Goal: Task Accomplishment & Management: Complete application form

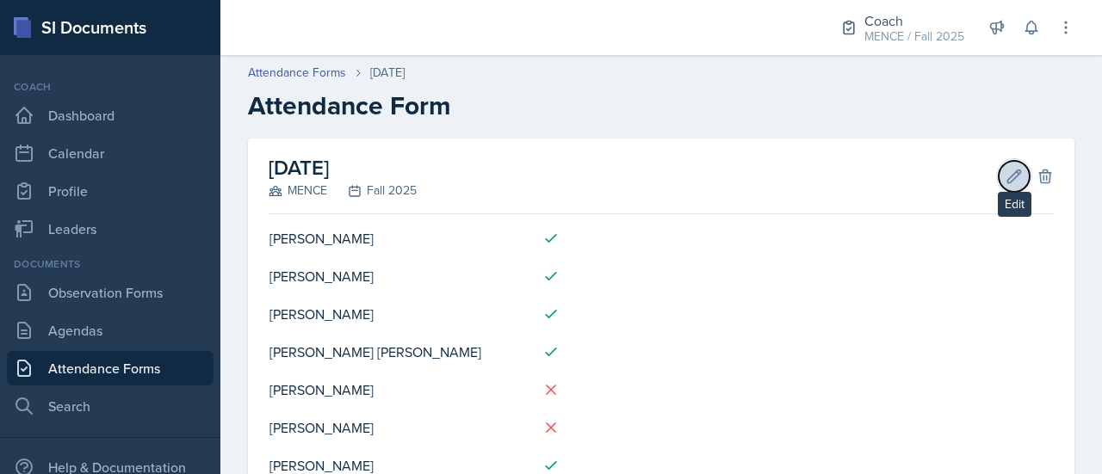
click at [1005, 176] on icon at bounding box center [1013, 176] width 17 height 17
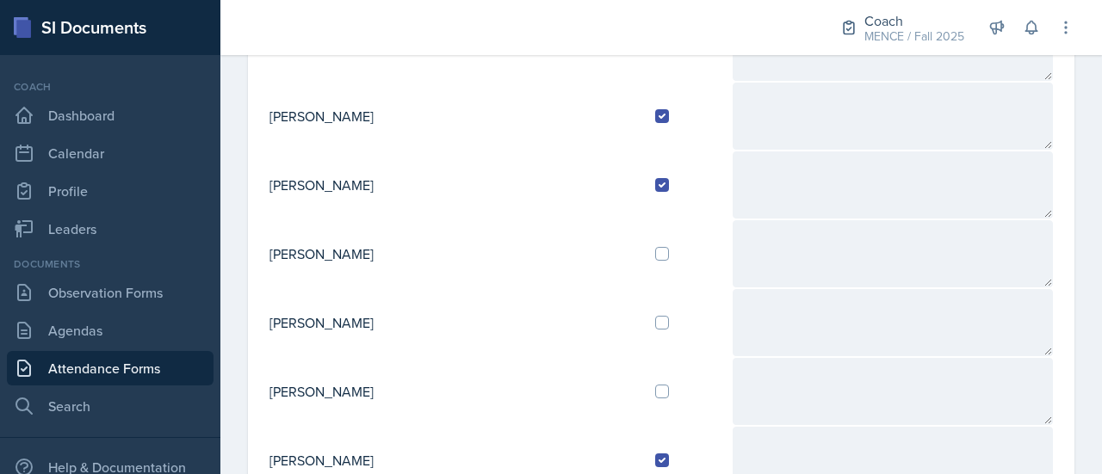
scroll to position [560, 0]
click at [655, 388] on input "checkbox" at bounding box center [662, 392] width 14 height 14
checkbox input "true"
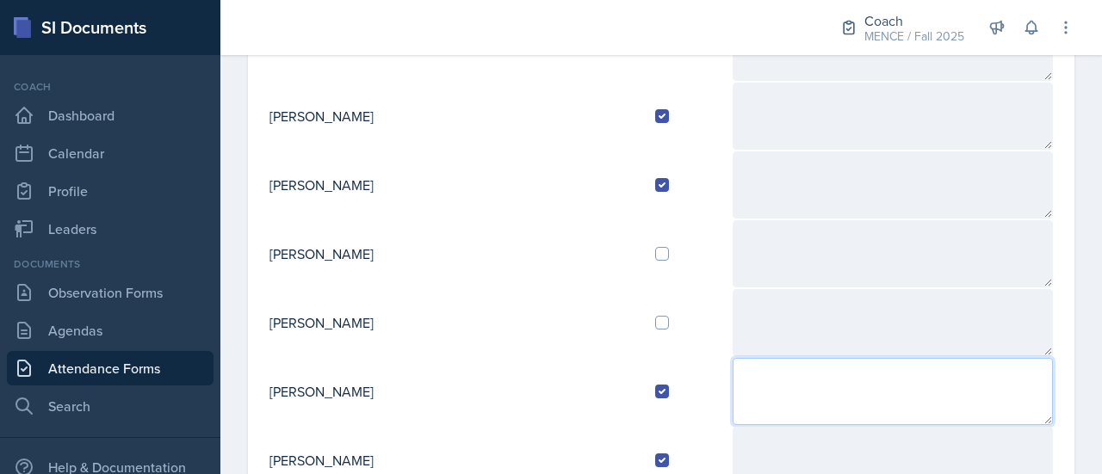
click at [732, 383] on textarea at bounding box center [892, 391] width 320 height 67
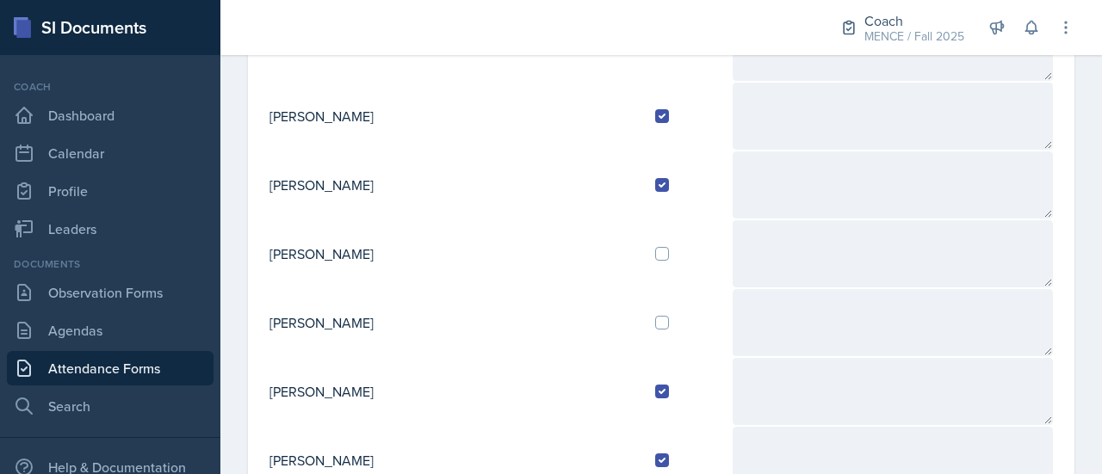
click at [641, 343] on td at bounding box center [686, 322] width 90 height 69
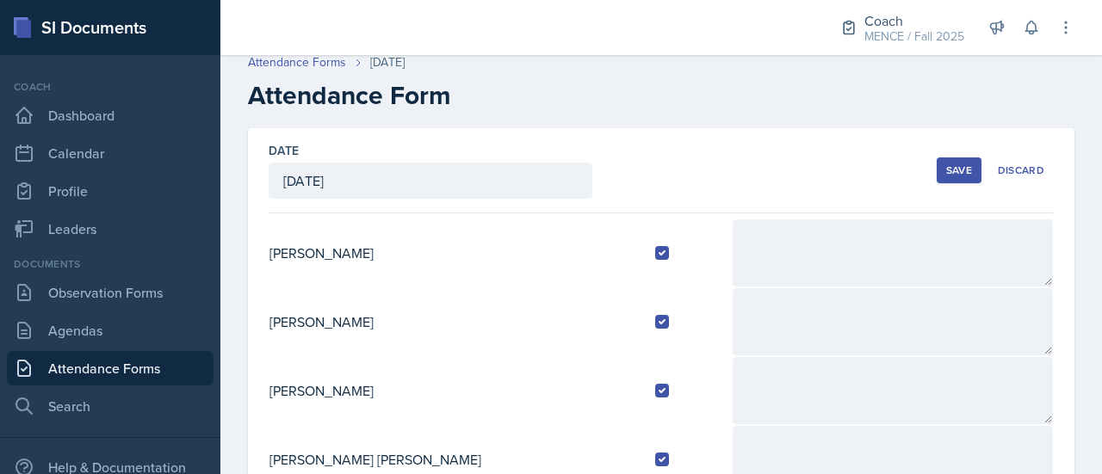
scroll to position [0, 0]
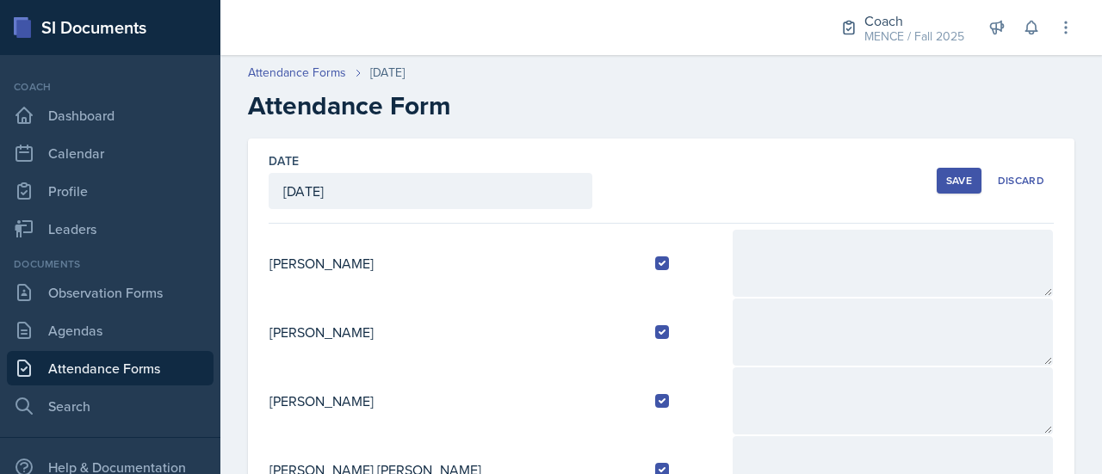
click at [936, 190] on button "Save" at bounding box center [958, 181] width 45 height 26
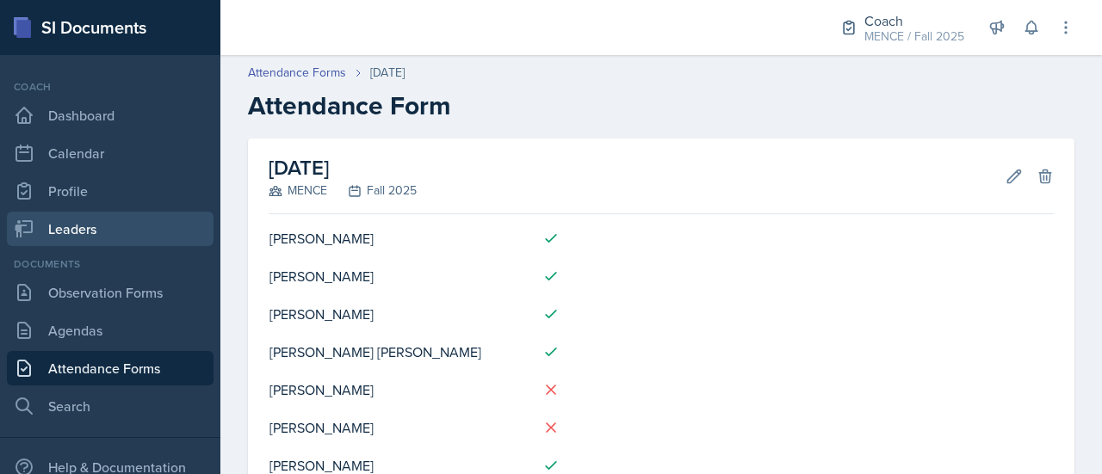
click at [123, 212] on link "Leaders" at bounding box center [110, 229] width 207 height 34
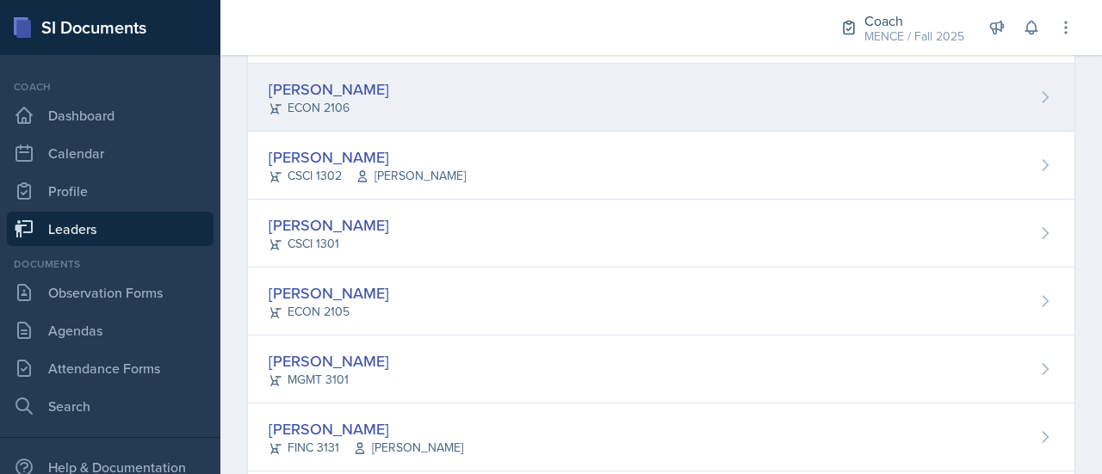
scroll to position [602, 0]
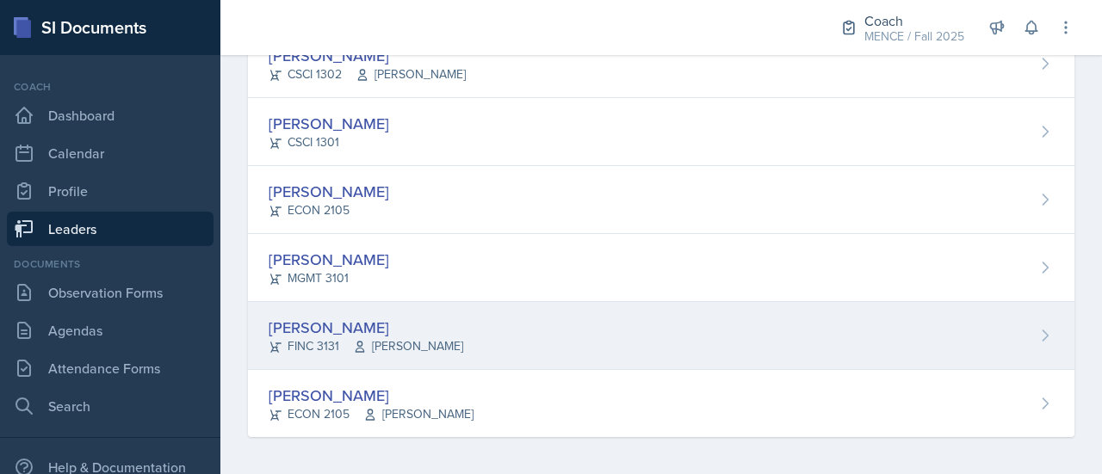
click at [367, 323] on div "[PERSON_NAME]" at bounding box center [366, 327] width 194 height 23
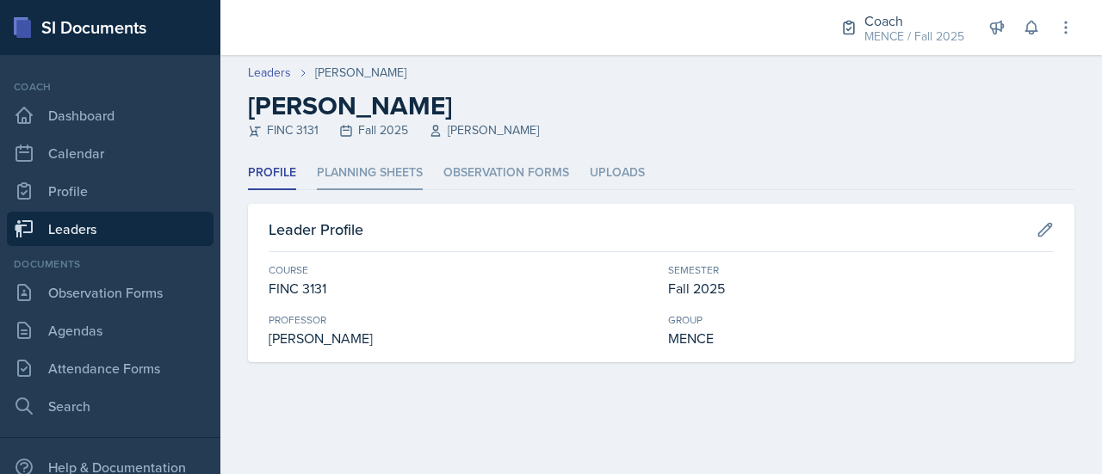
click at [370, 180] on li "Planning Sheets" at bounding box center [370, 174] width 106 height 34
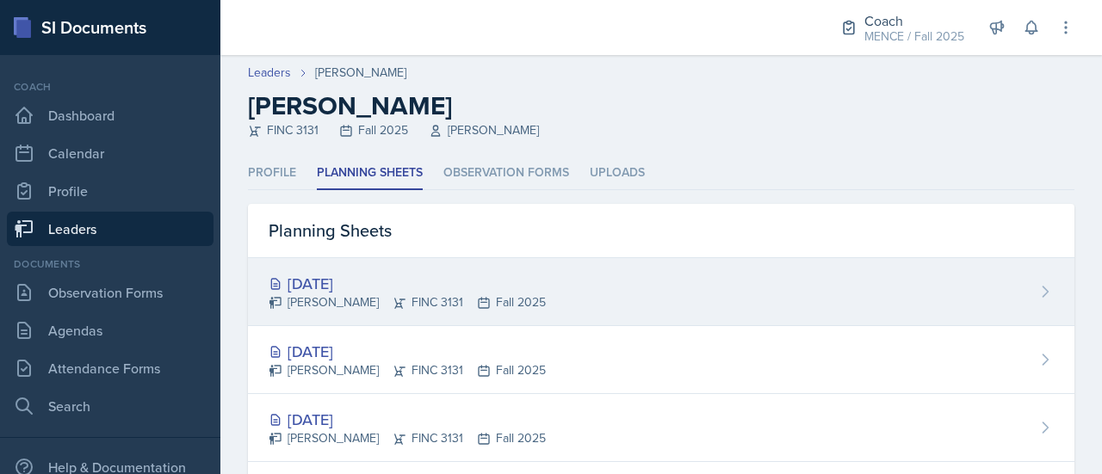
click at [372, 280] on div "[DATE]" at bounding box center [407, 283] width 277 height 23
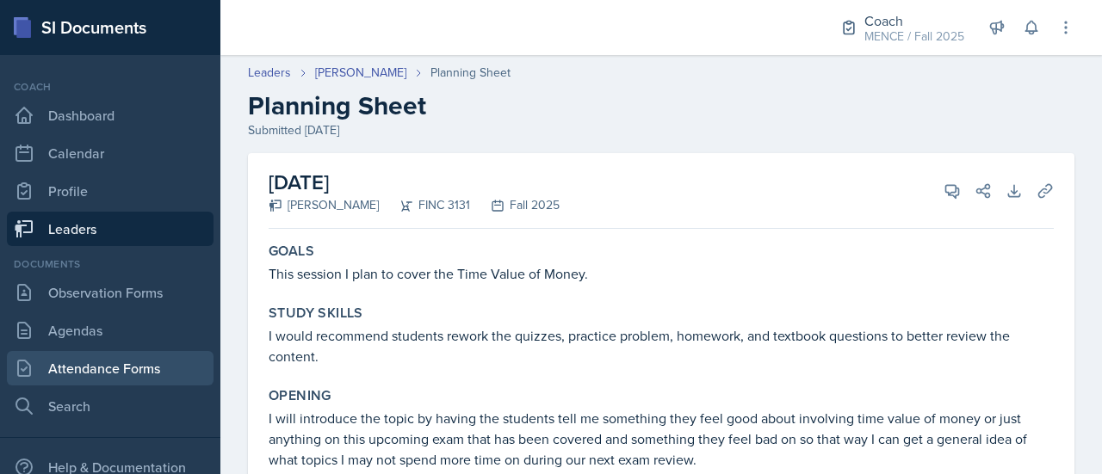
click at [71, 376] on link "Attendance Forms" at bounding box center [110, 368] width 207 height 34
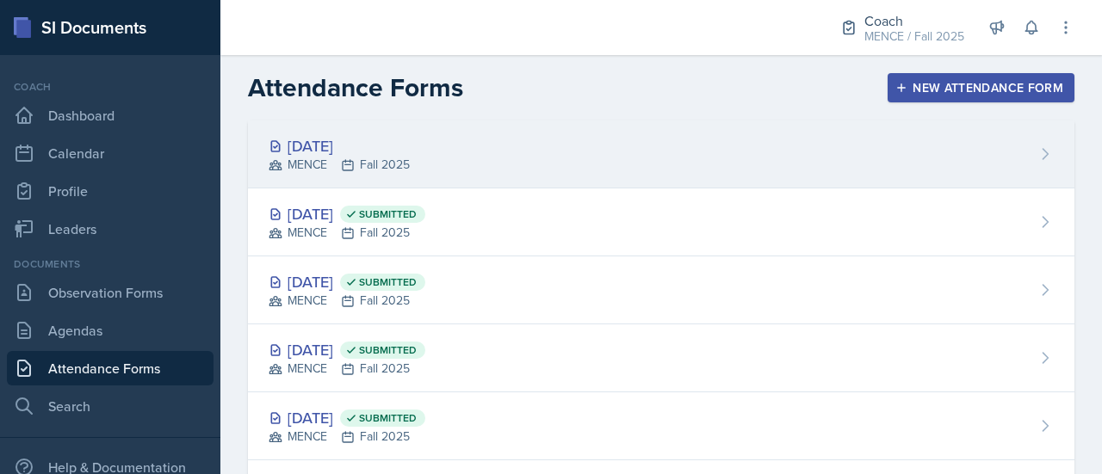
click at [570, 149] on div "[DATE] MENCE Fall 2025" at bounding box center [661, 154] width 826 height 68
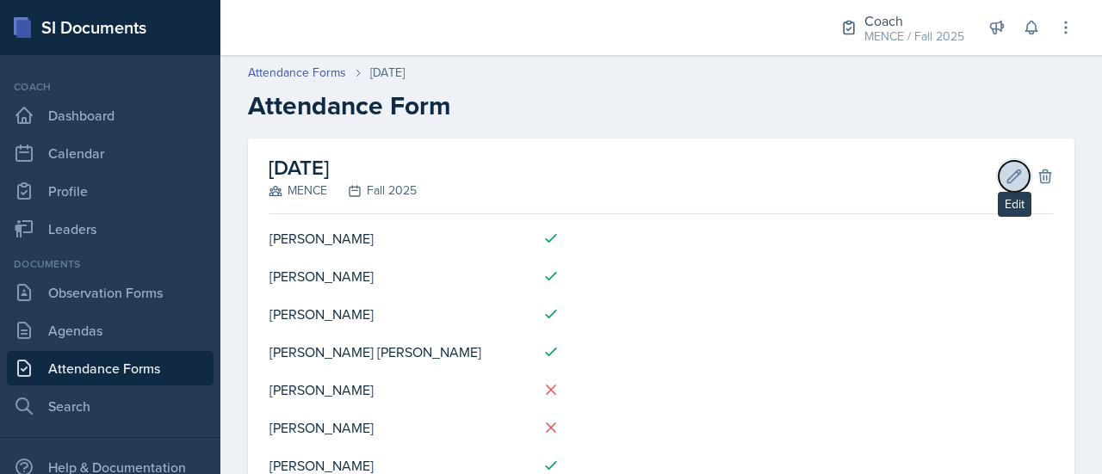
click at [1005, 176] on icon at bounding box center [1013, 176] width 17 height 17
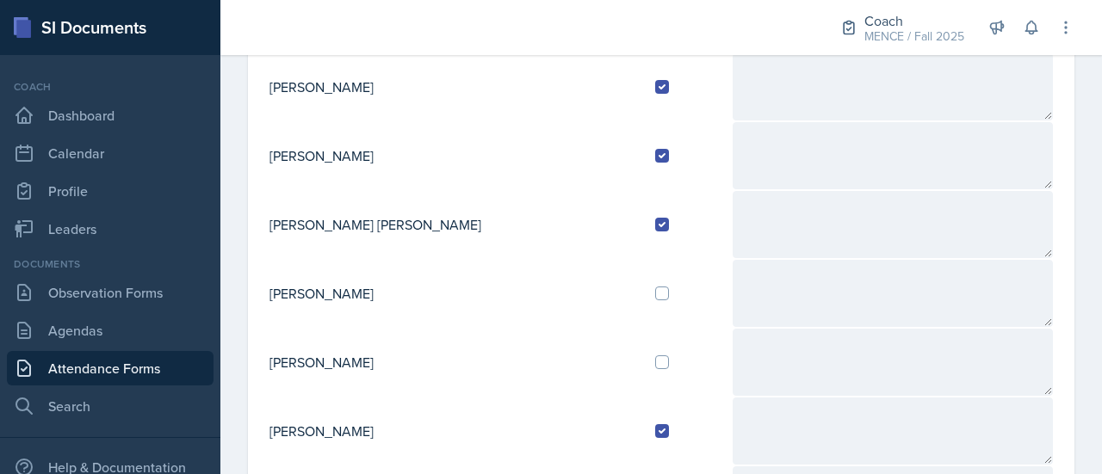
scroll to position [256, 0]
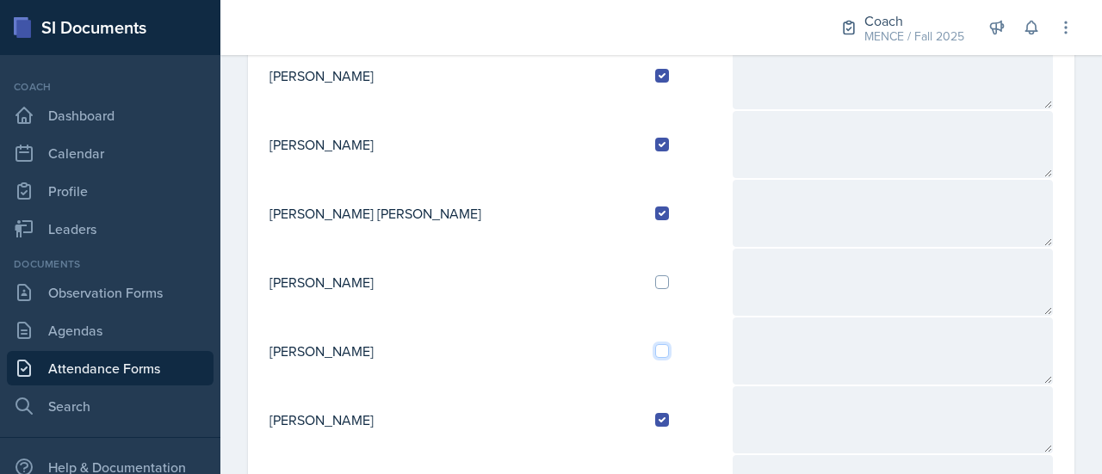
click at [655, 344] on input "checkbox" at bounding box center [662, 351] width 14 height 14
checkbox input "true"
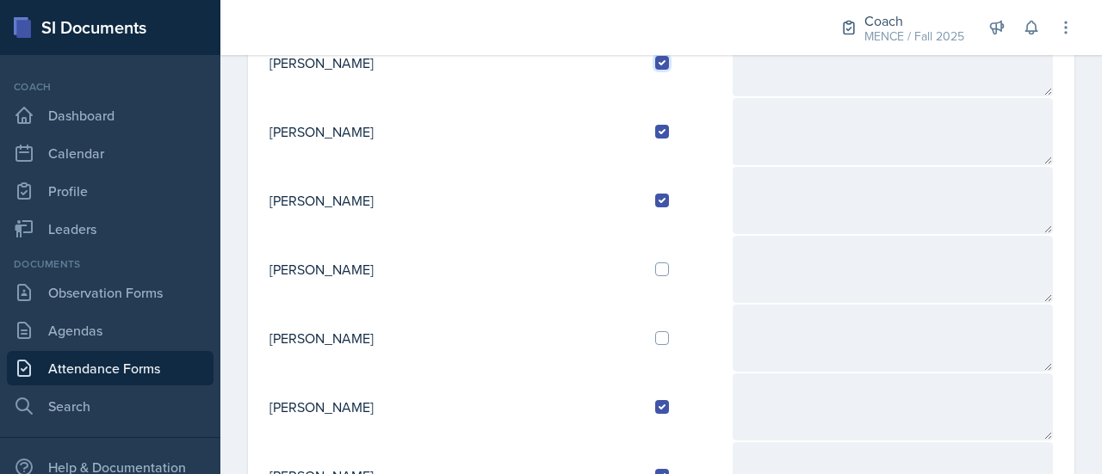
scroll to position [0, 0]
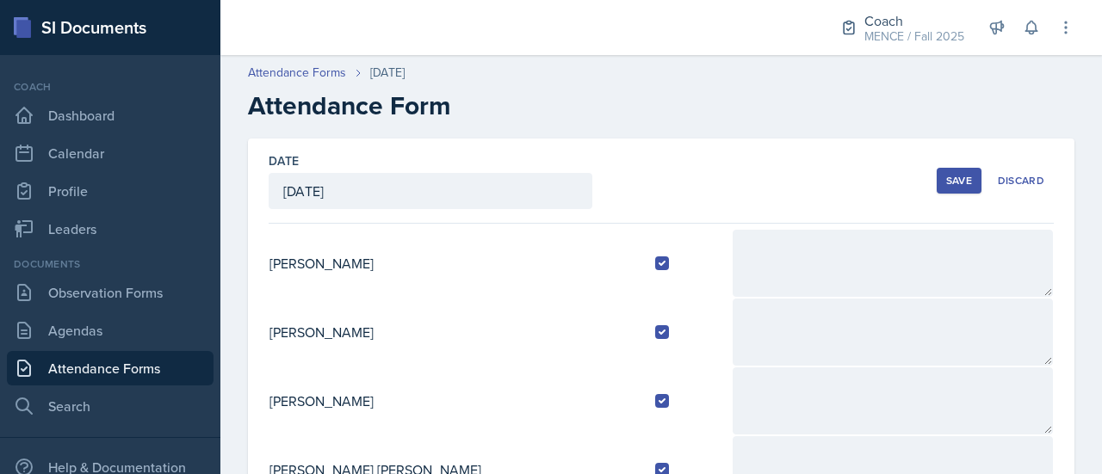
click at [946, 180] on div "Save" at bounding box center [959, 181] width 26 height 14
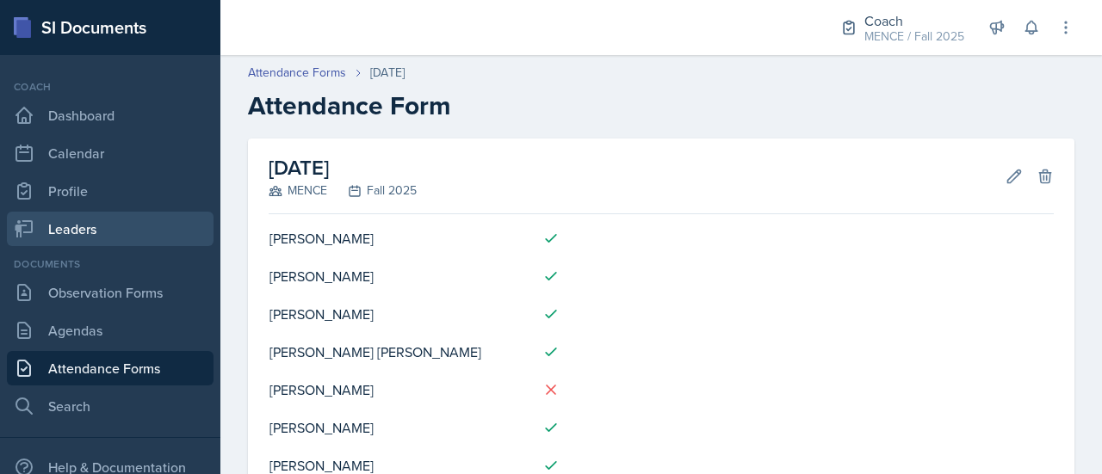
click at [134, 238] on link "Leaders" at bounding box center [110, 229] width 207 height 34
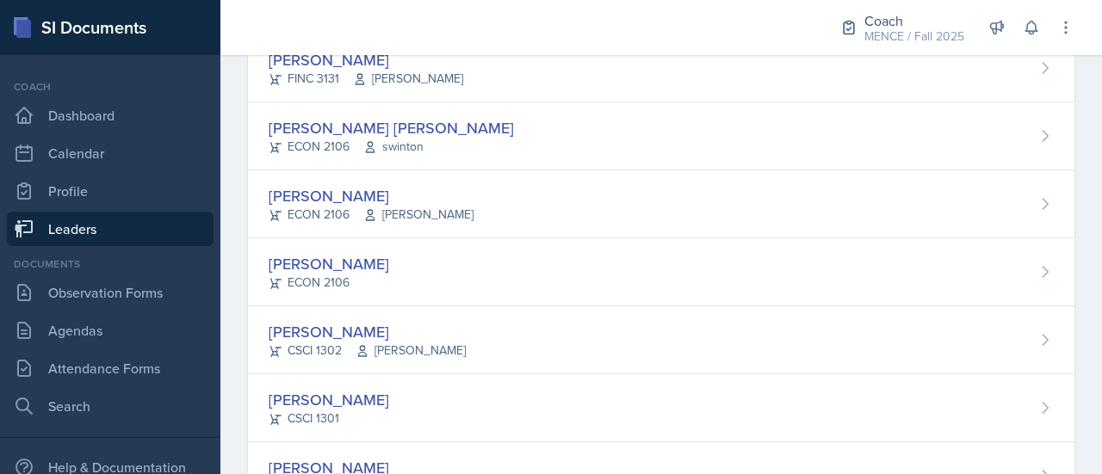
scroll to position [332, 0]
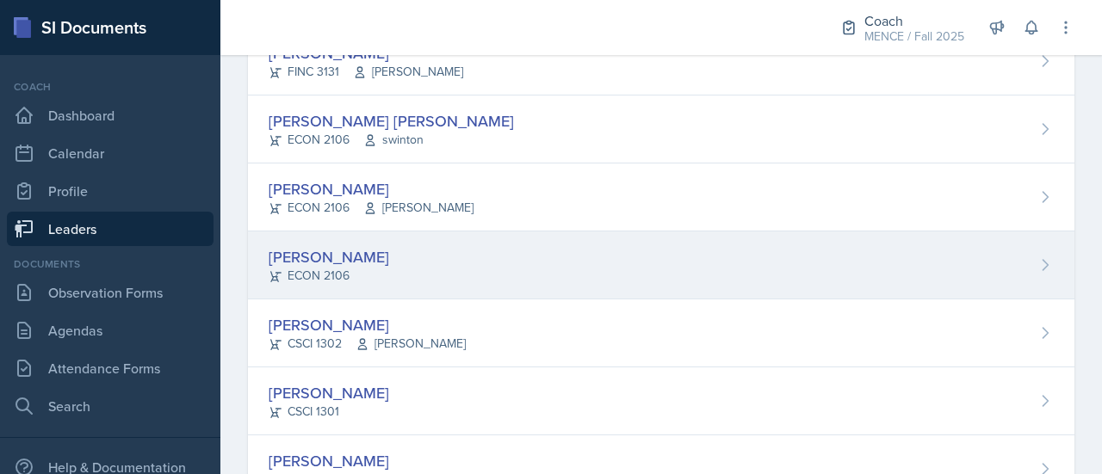
click at [318, 256] on div "[PERSON_NAME]" at bounding box center [329, 256] width 120 height 23
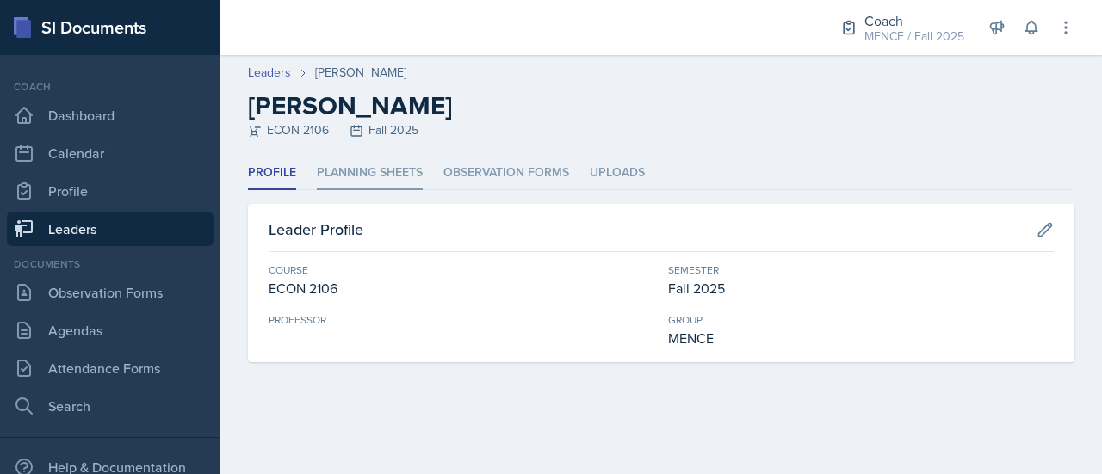
click at [390, 182] on li "Planning Sheets" at bounding box center [370, 174] width 106 height 34
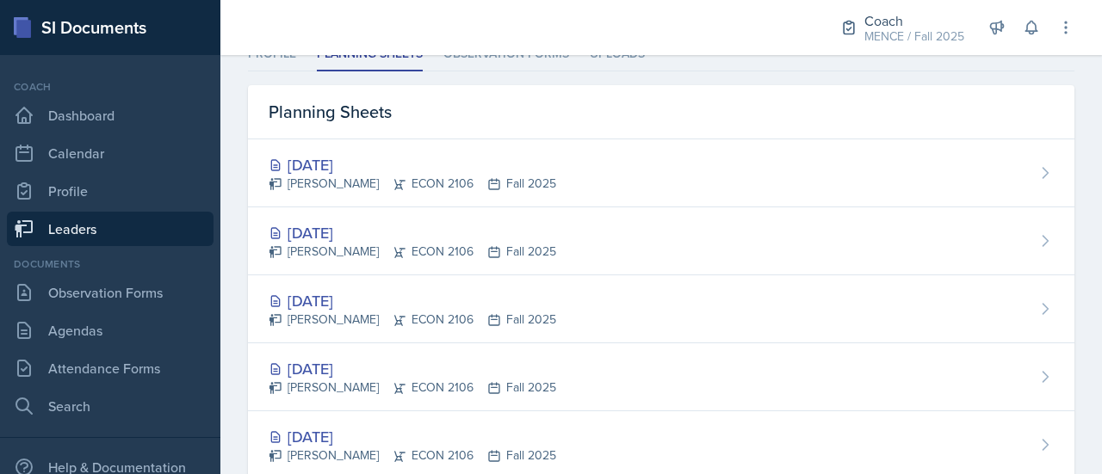
scroll to position [150, 0]
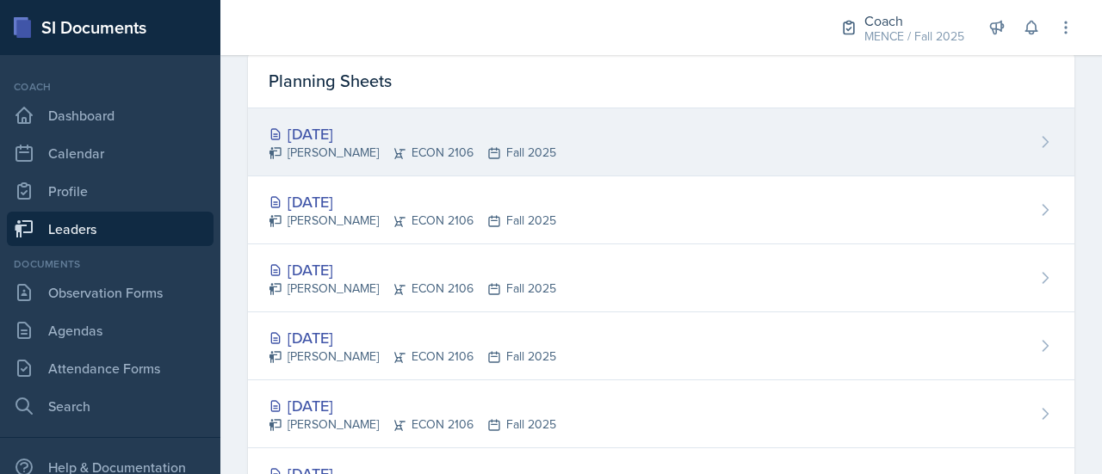
click at [369, 134] on div "[DATE]" at bounding box center [412, 133] width 287 height 23
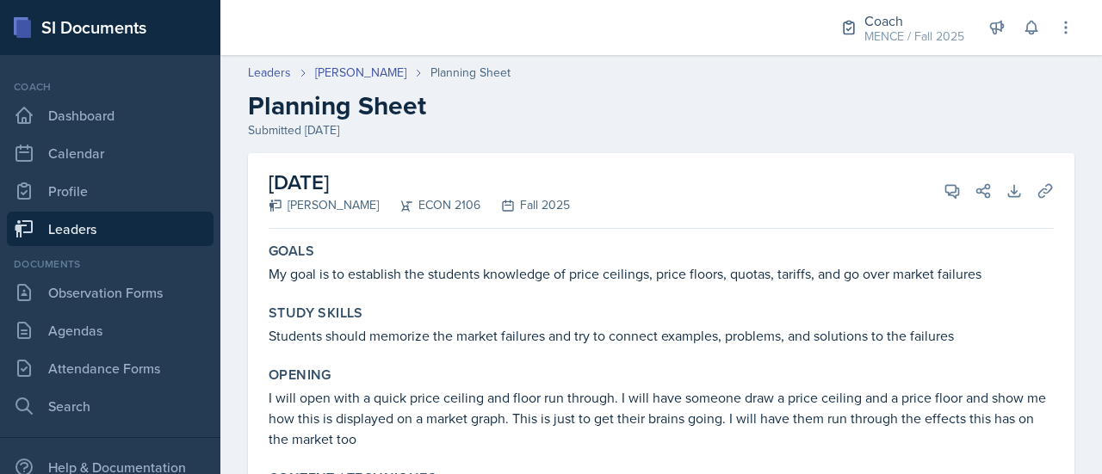
scroll to position [412, 0]
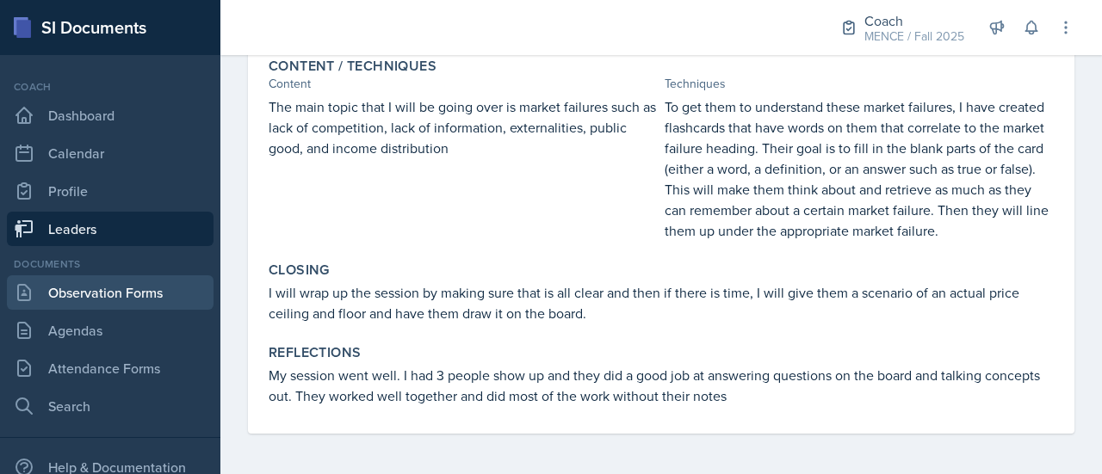
click at [83, 300] on link "Observation Forms" at bounding box center [110, 292] width 207 height 34
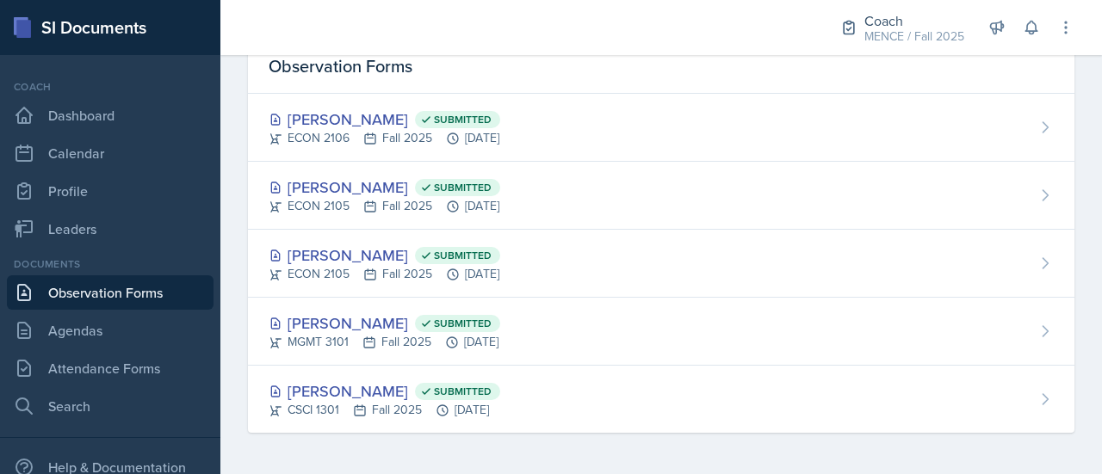
scroll to position [79, 0]
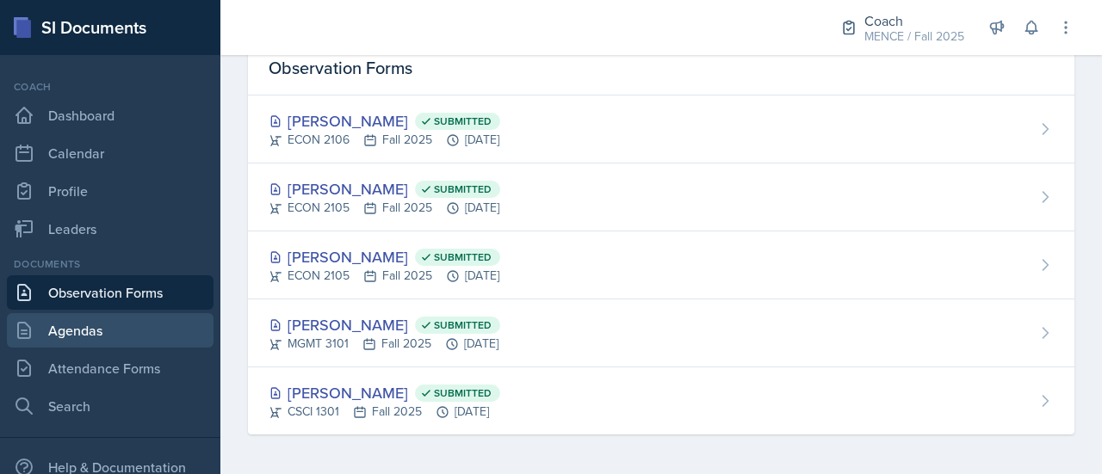
click at [89, 324] on link "Agendas" at bounding box center [110, 330] width 207 height 34
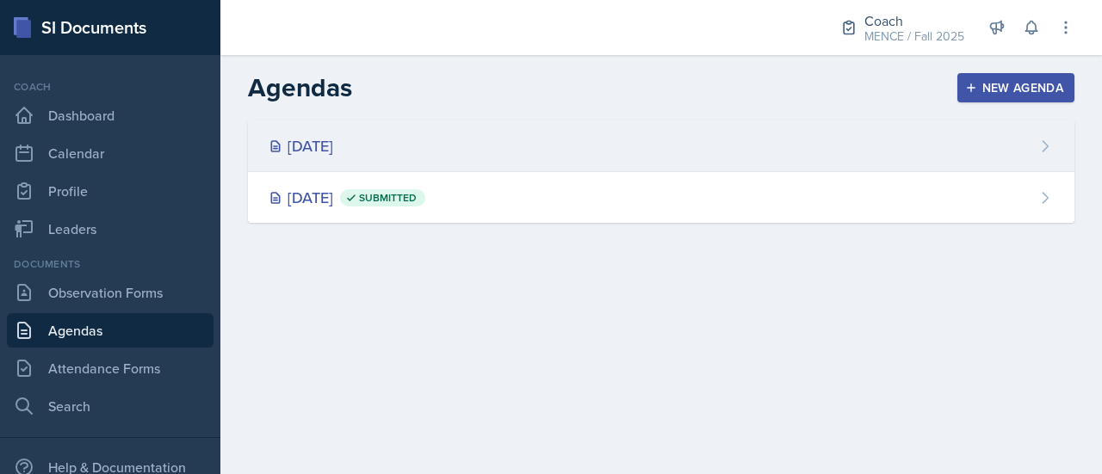
click at [420, 132] on div "[DATE]" at bounding box center [661, 146] width 826 height 52
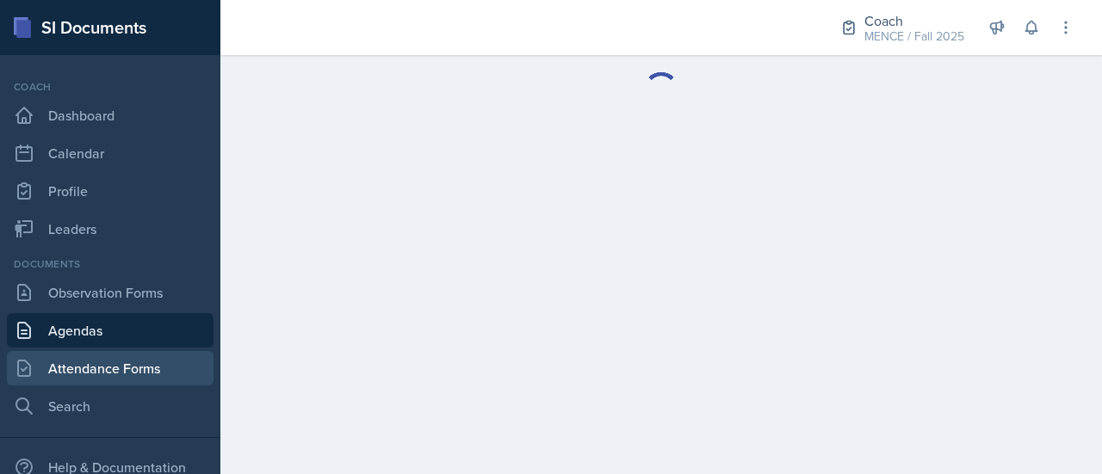
click at [93, 359] on link "Attendance Forms" at bounding box center [110, 368] width 207 height 34
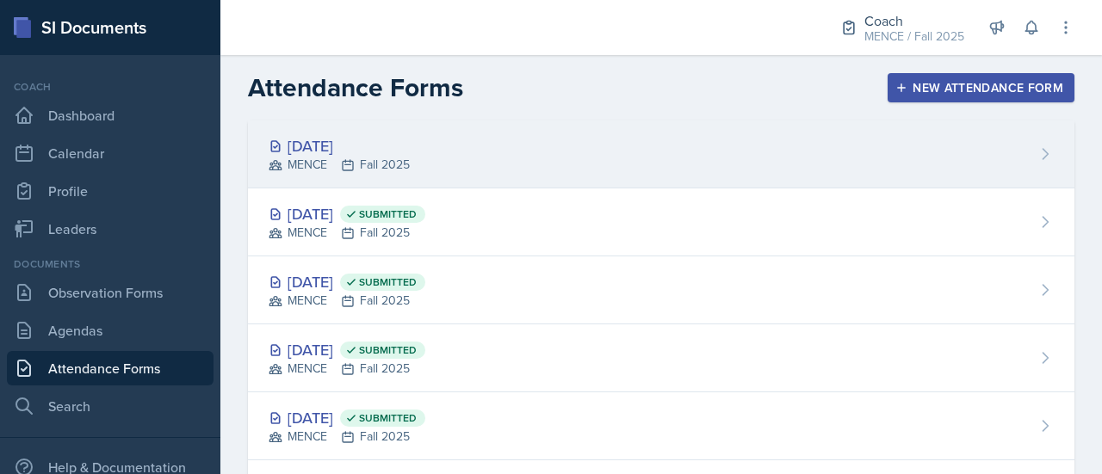
click at [485, 144] on div "[DATE] MENCE Fall 2025" at bounding box center [661, 154] width 826 height 68
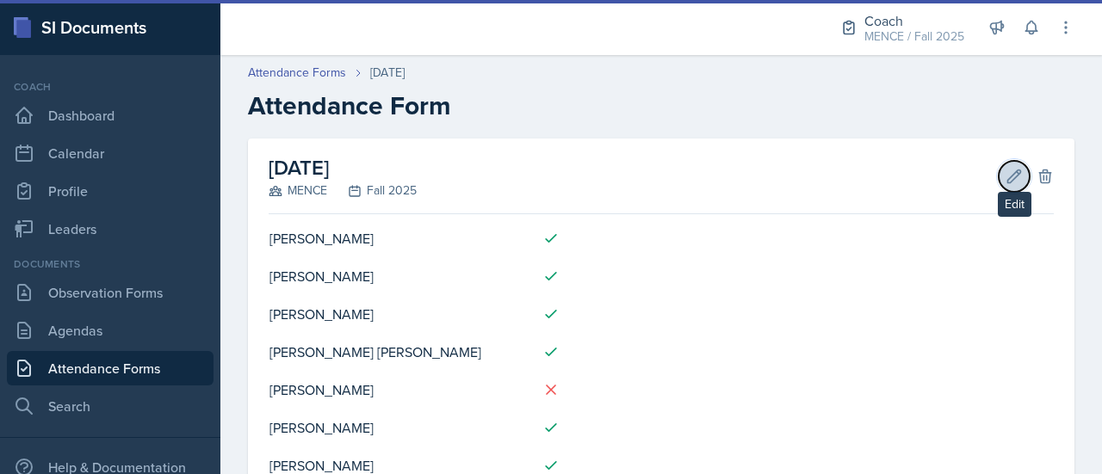
click at [998, 179] on button "Edit" at bounding box center [1013, 176] width 31 height 31
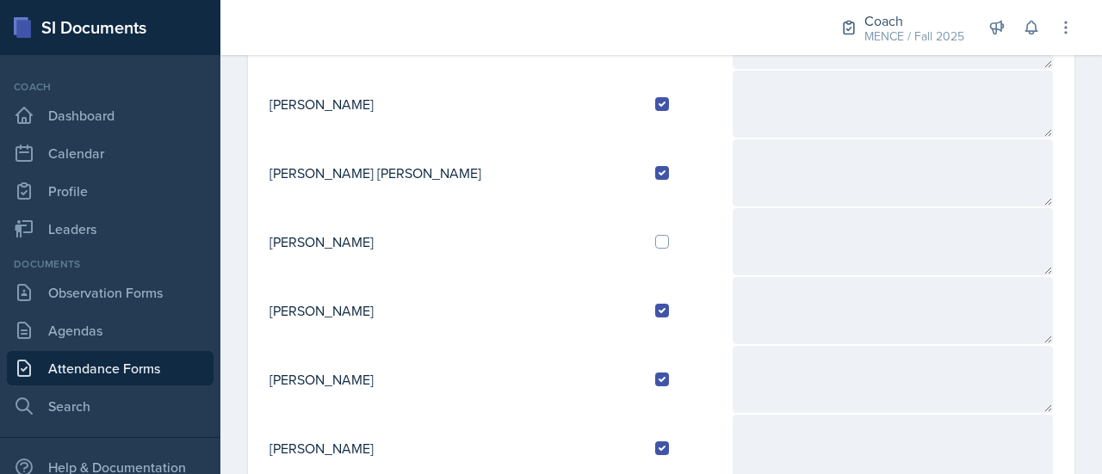
scroll to position [305, 0]
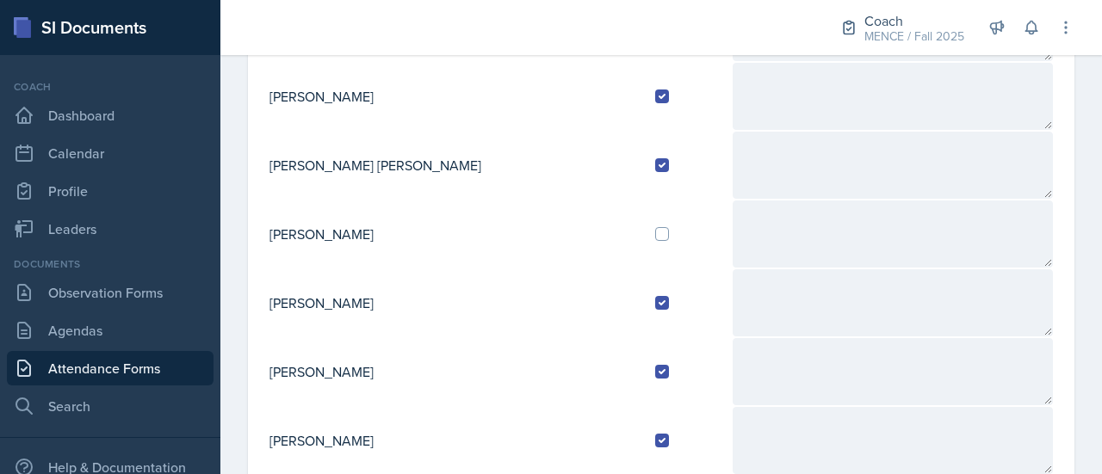
click at [641, 240] on td at bounding box center [686, 234] width 90 height 69
click at [655, 231] on input "checkbox" at bounding box center [662, 234] width 14 height 14
checkbox input "true"
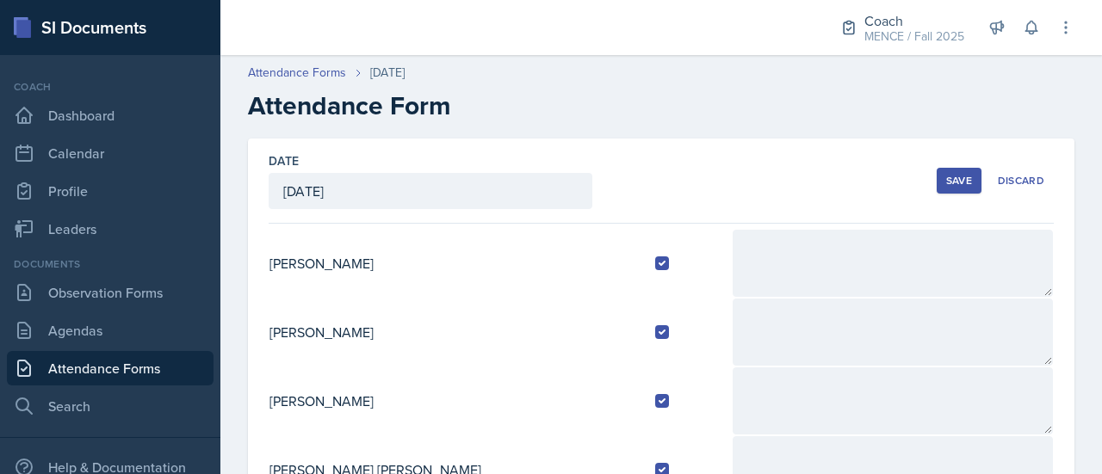
click at [947, 175] on div "Save" at bounding box center [959, 181] width 26 height 14
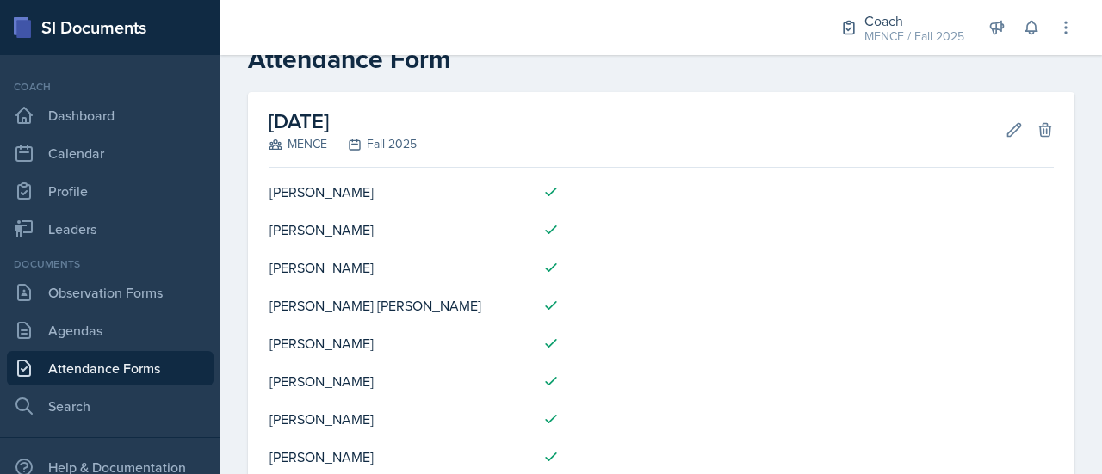
scroll to position [40, 0]
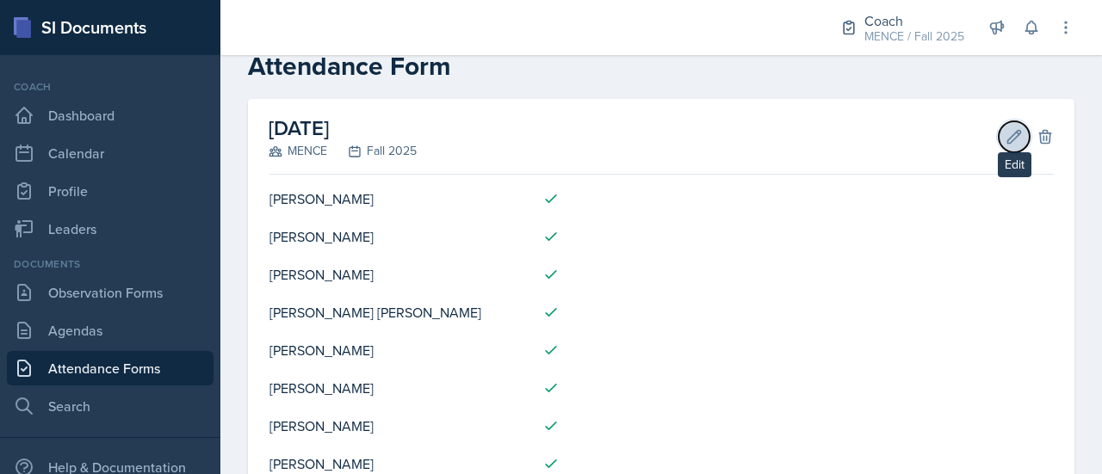
click at [1005, 136] on icon at bounding box center [1013, 136] width 17 height 17
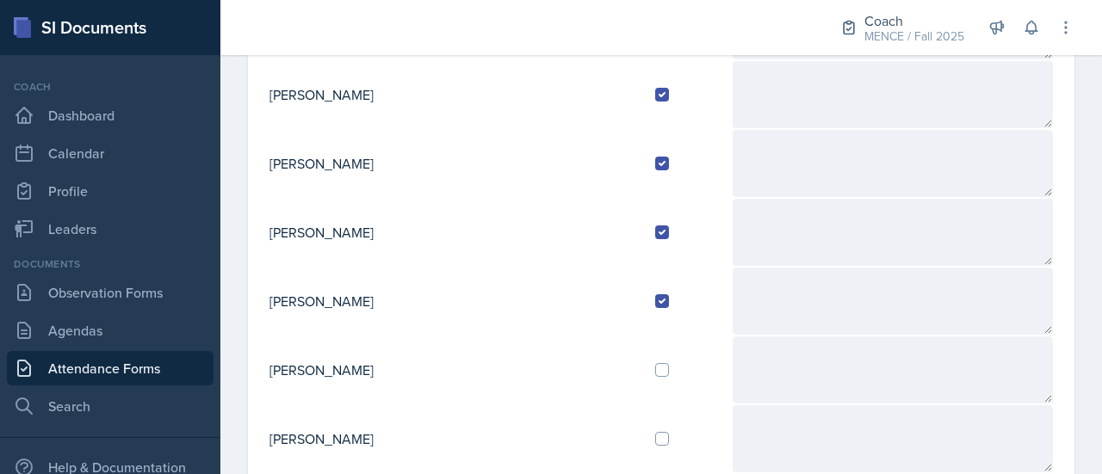
scroll to position [449, 0]
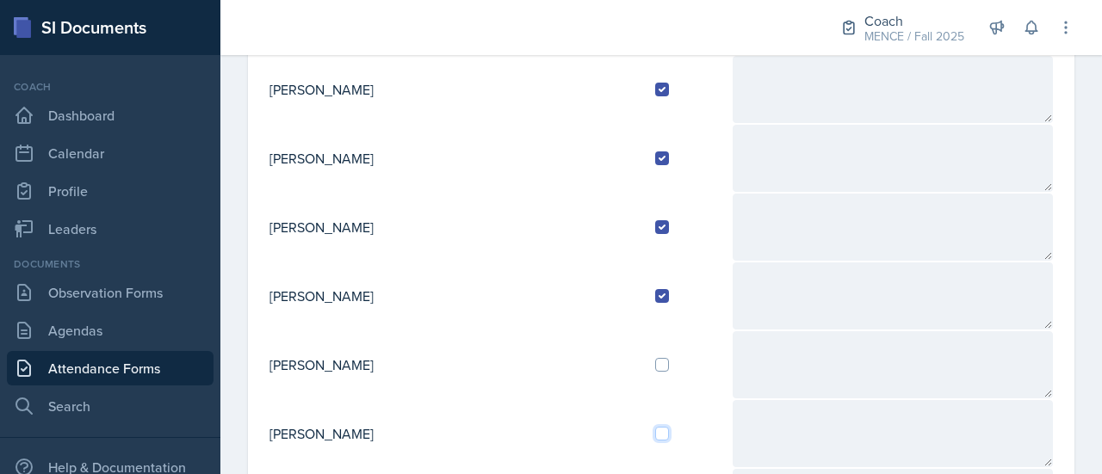
click at [655, 427] on input "checkbox" at bounding box center [662, 434] width 14 height 14
checkbox input "true"
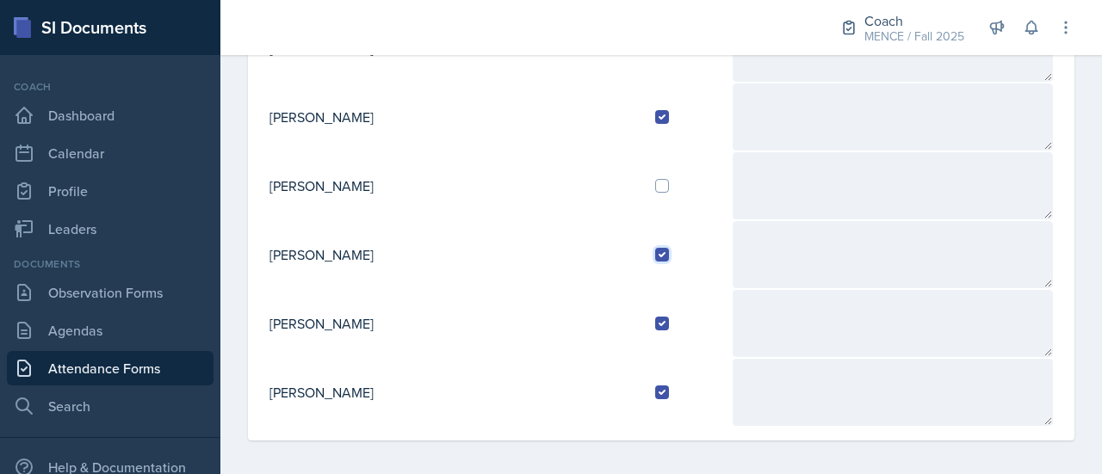
scroll to position [0, 0]
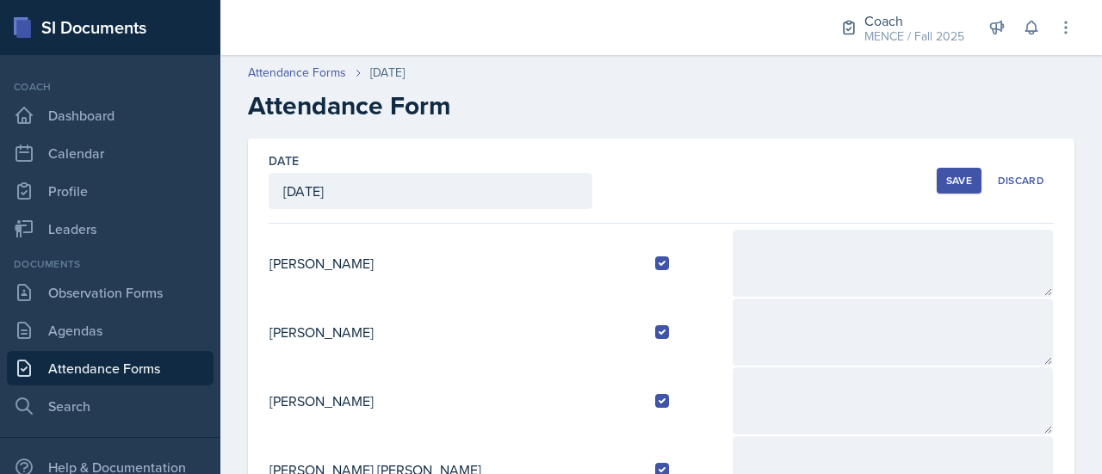
click at [953, 169] on button "Save" at bounding box center [958, 181] width 45 height 26
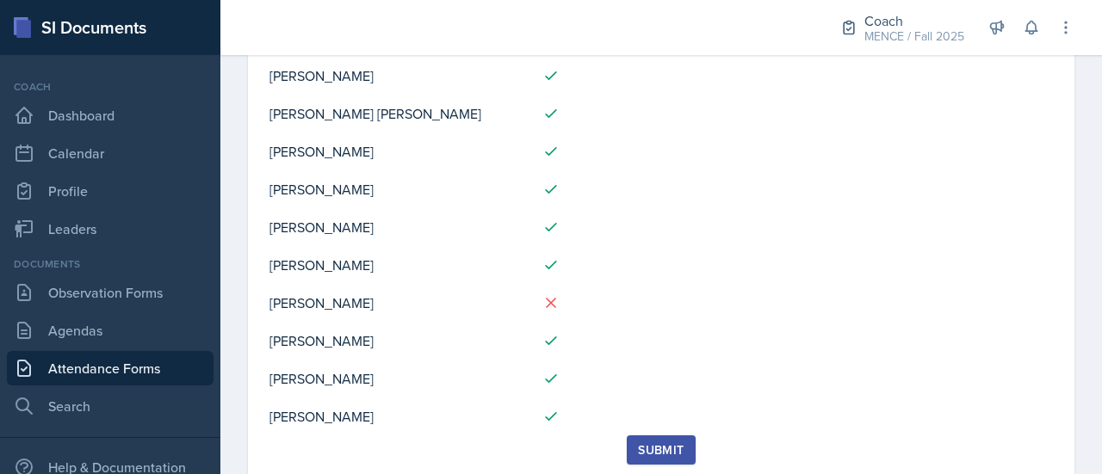
scroll to position [238, 0]
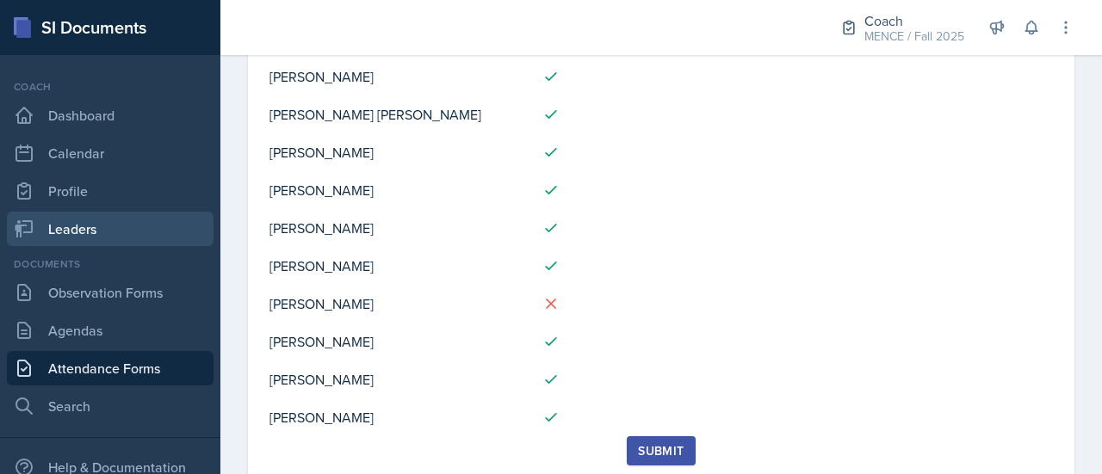
click at [93, 234] on link "Leaders" at bounding box center [110, 229] width 207 height 34
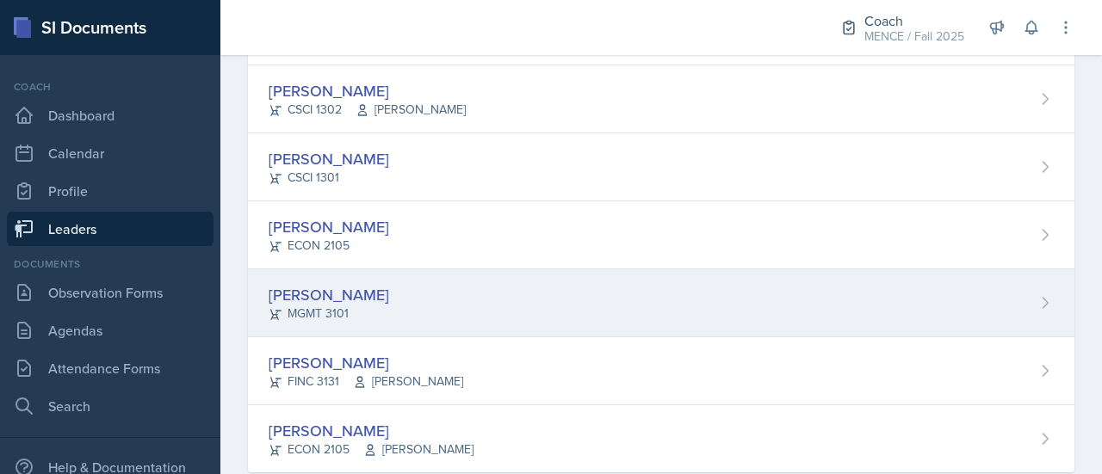
scroll to position [567, 0]
click at [404, 291] on div "[PERSON_NAME] MGMT 3101" at bounding box center [661, 303] width 826 height 68
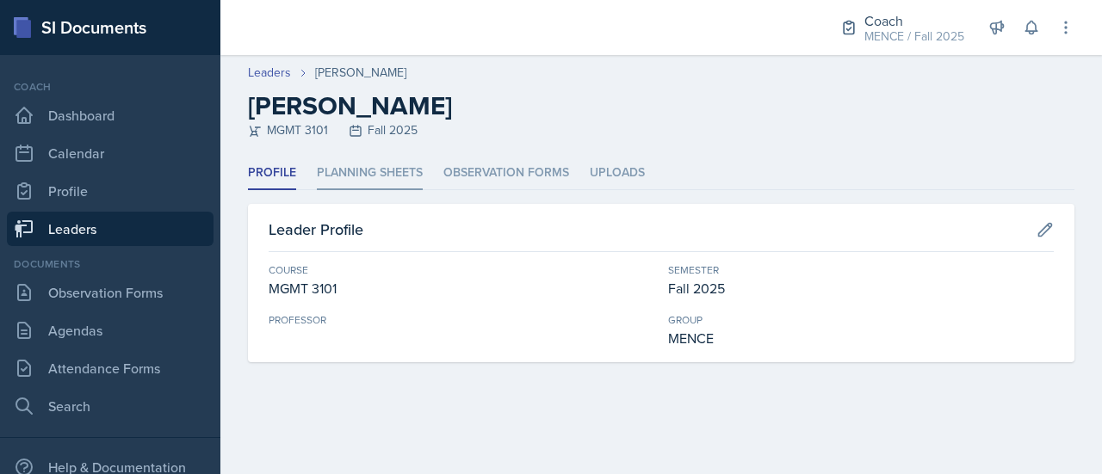
click at [341, 178] on li "Planning Sheets" at bounding box center [370, 174] width 106 height 34
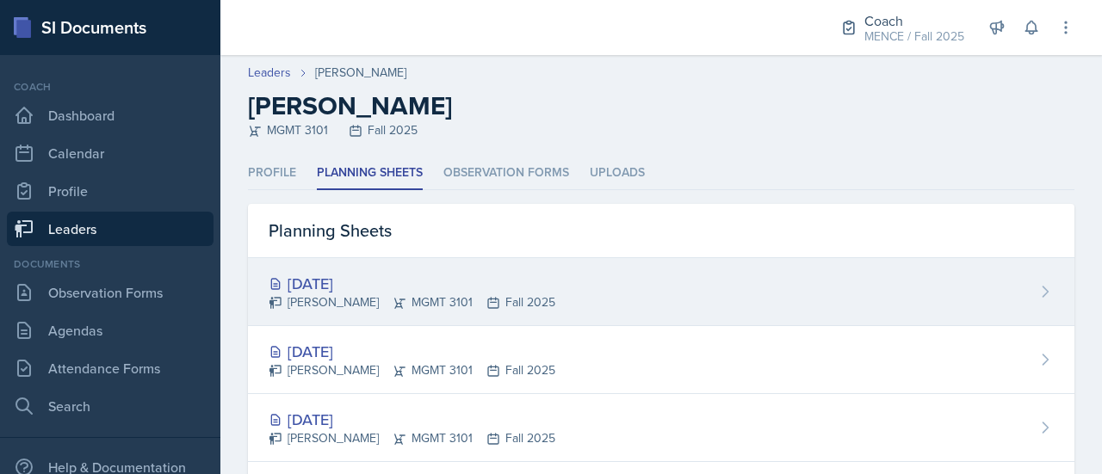
click at [392, 296] on icon at bounding box center [399, 303] width 14 height 14
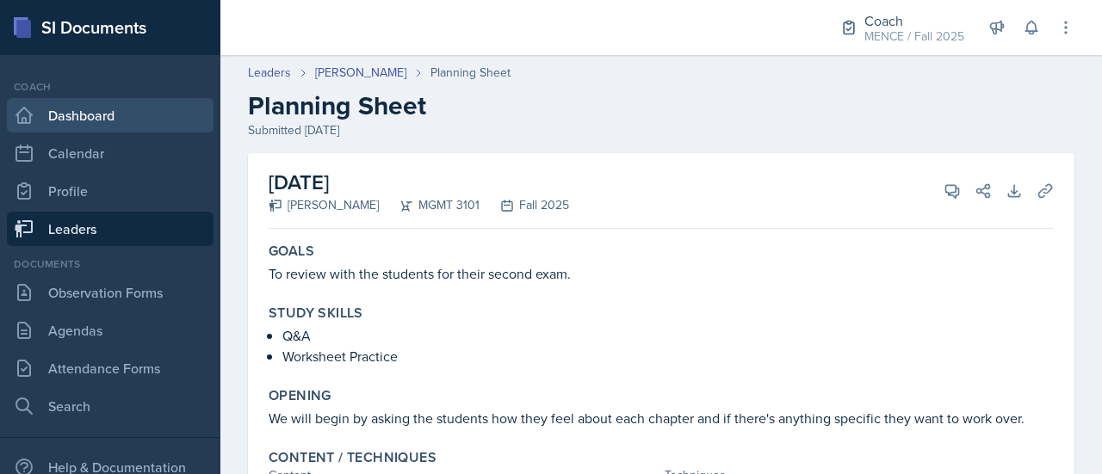
click at [106, 113] on link "Dashboard" at bounding box center [110, 115] width 207 height 34
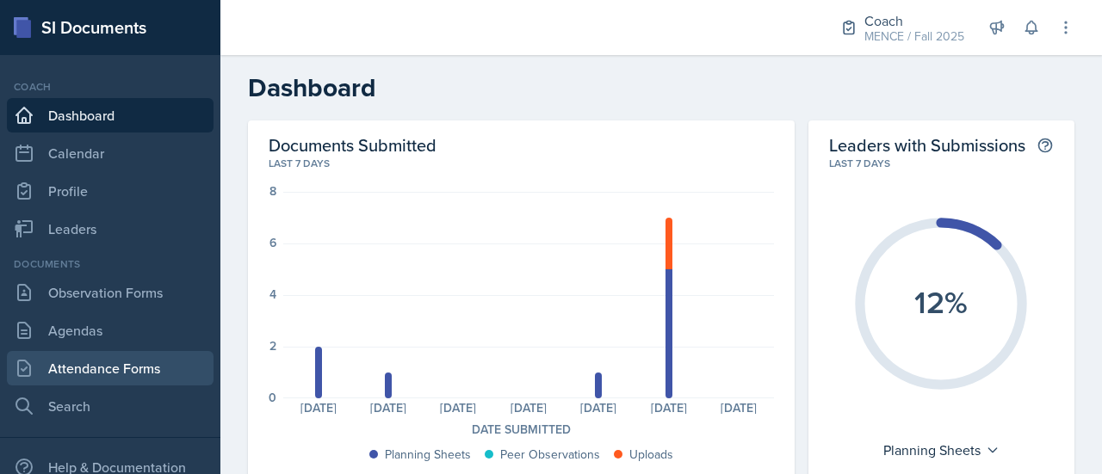
click at [63, 371] on link "Attendance Forms" at bounding box center [110, 368] width 207 height 34
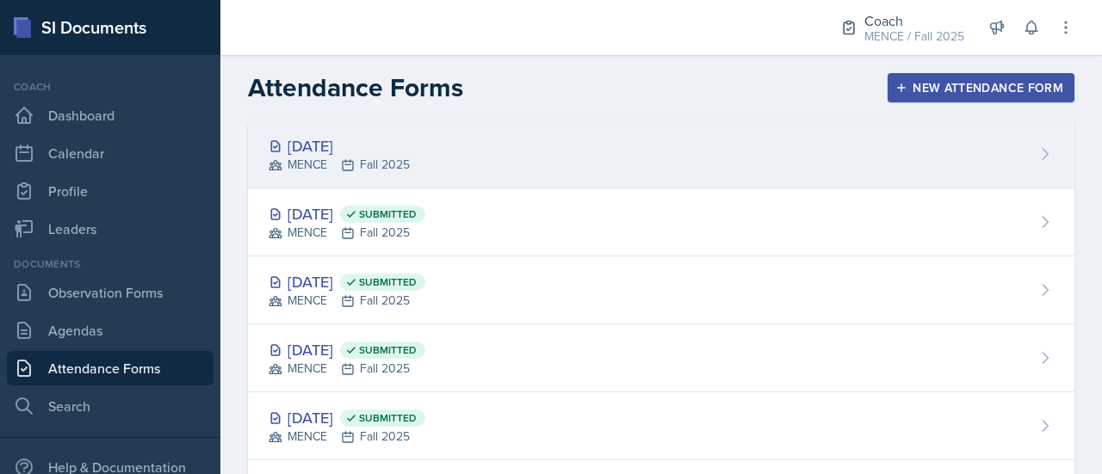
click at [497, 159] on div "[DATE] MENCE Fall 2025" at bounding box center [661, 154] width 826 height 68
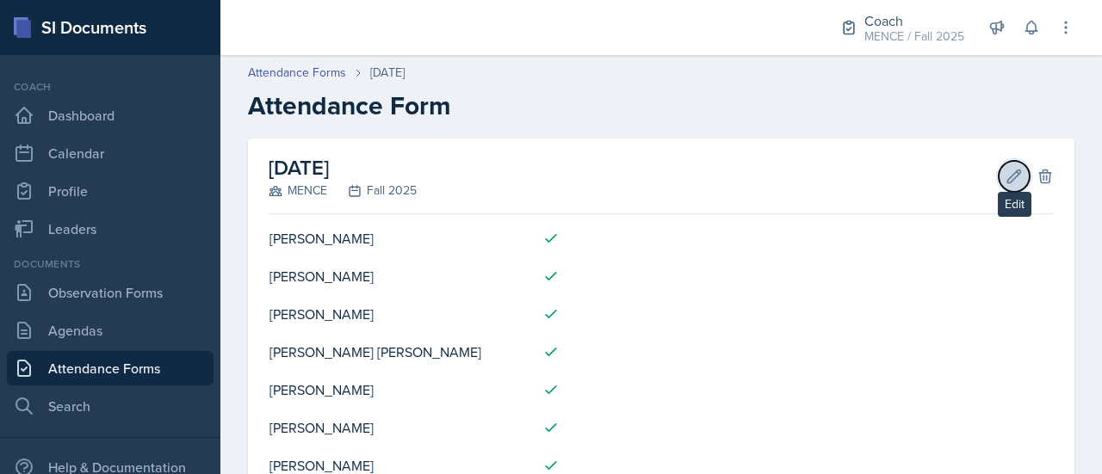
click at [1005, 182] on icon at bounding box center [1013, 176] width 17 height 17
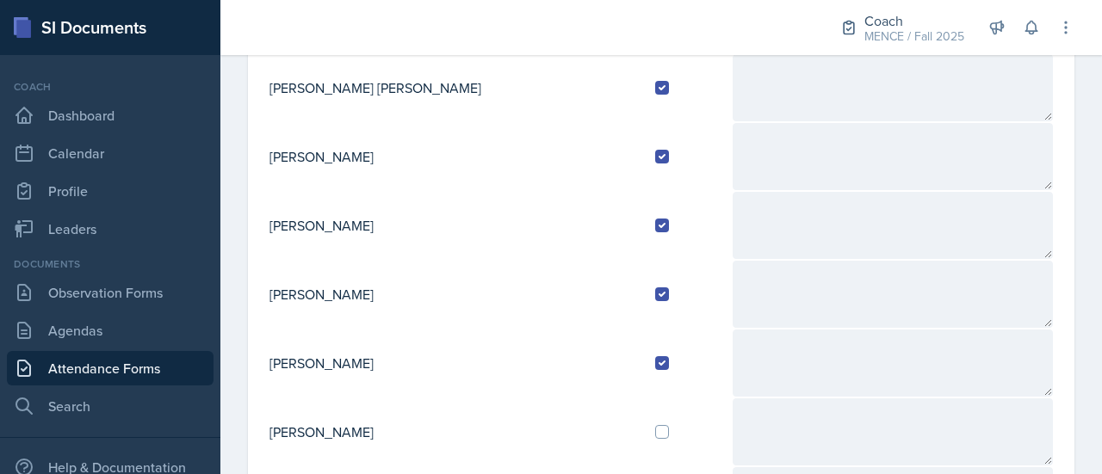
scroll to position [466, 0]
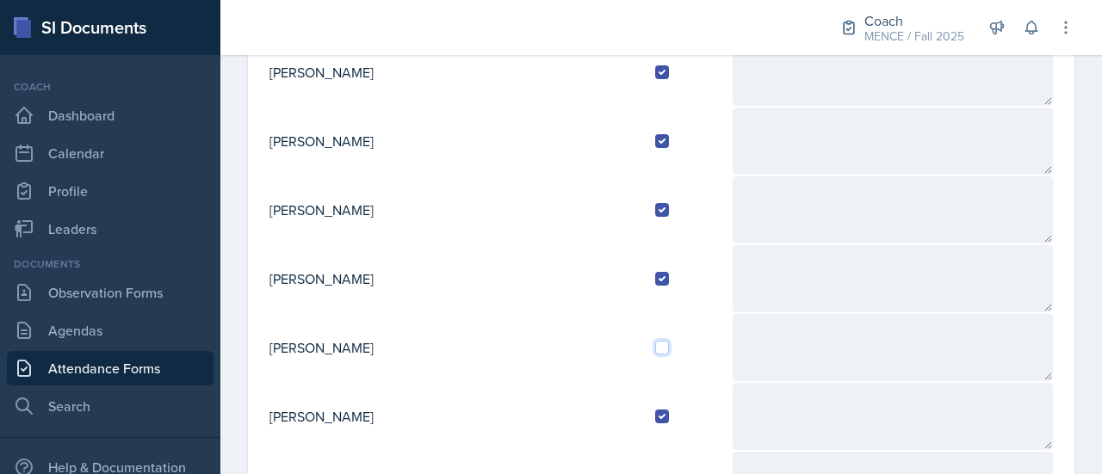
click at [655, 341] on input "checkbox" at bounding box center [662, 348] width 14 height 14
checkbox input "true"
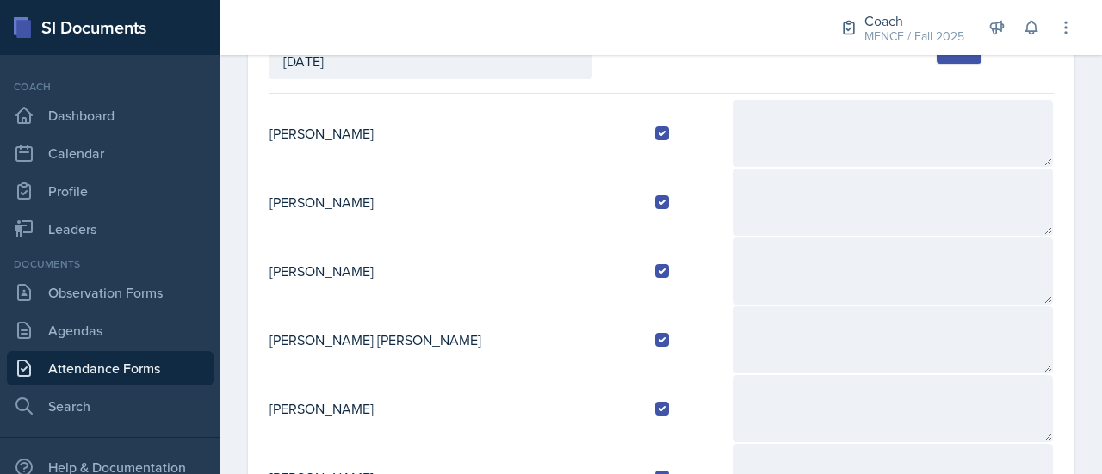
scroll to position [0, 0]
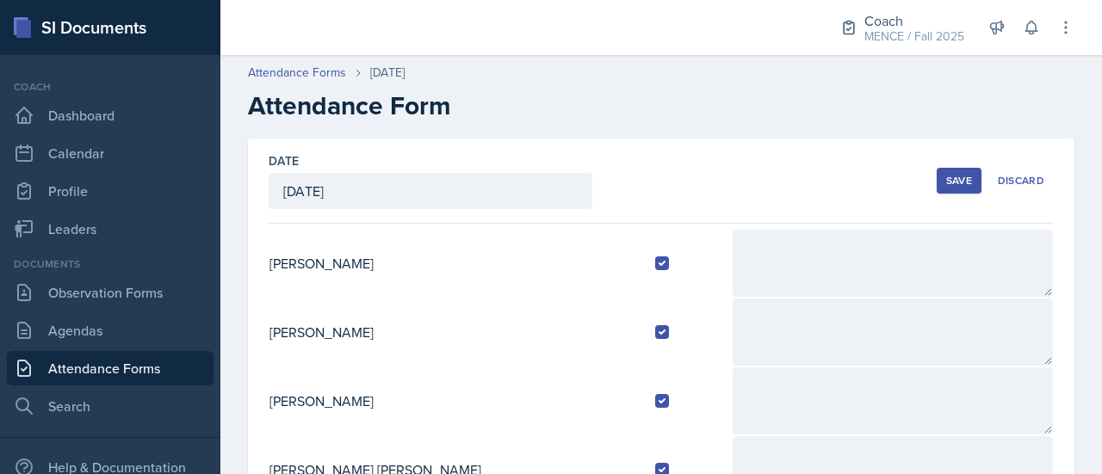
click at [936, 192] on button "Save" at bounding box center [958, 181] width 45 height 26
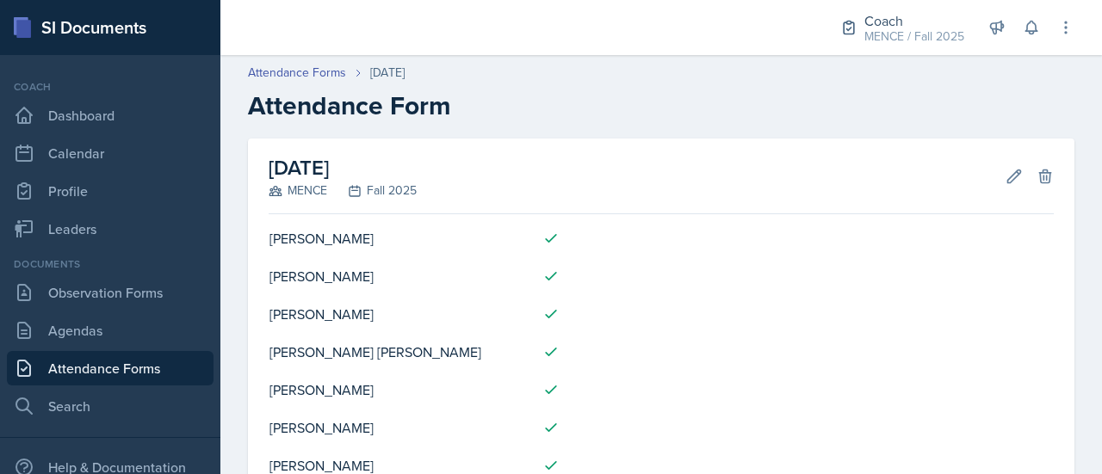
scroll to position [282, 0]
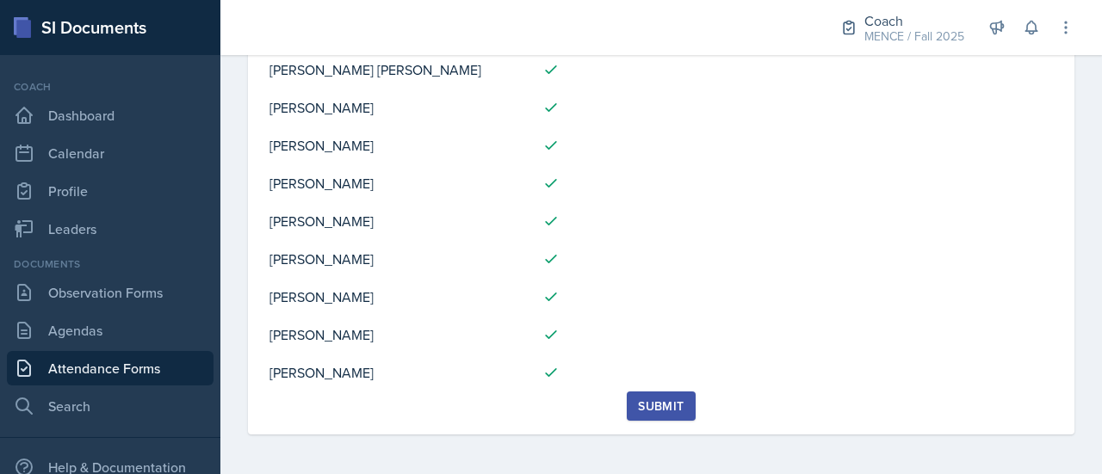
click at [655, 405] on div "Submit" at bounding box center [661, 406] width 46 height 14
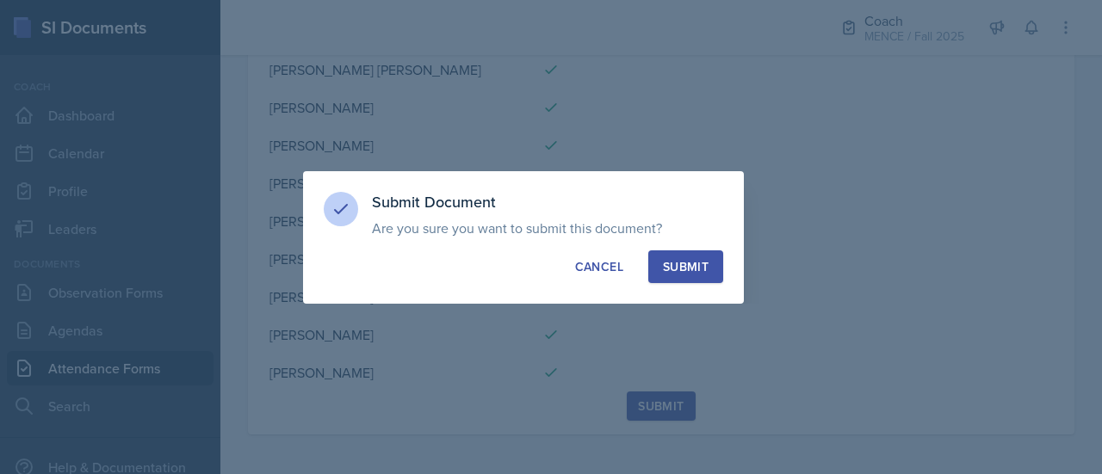
click at [688, 260] on div "Submit" at bounding box center [686, 266] width 46 height 17
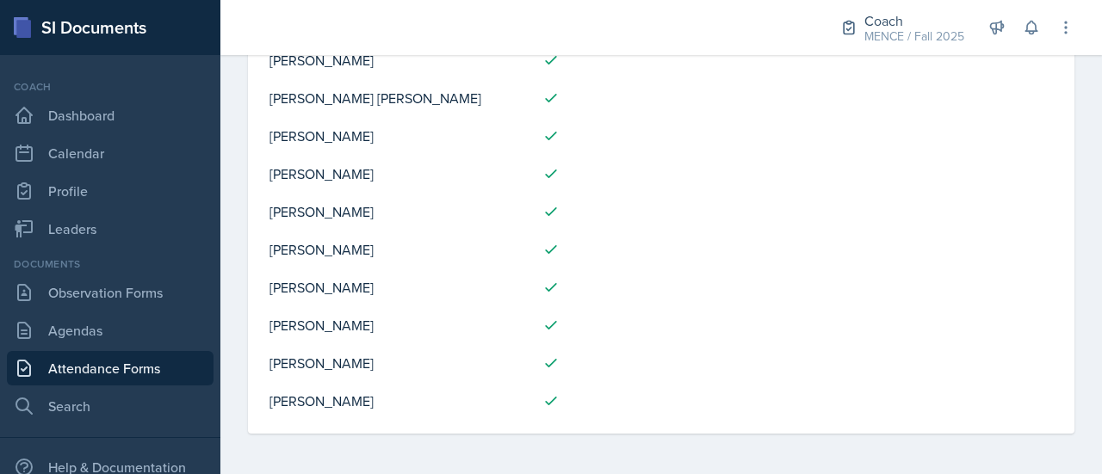
scroll to position [0, 0]
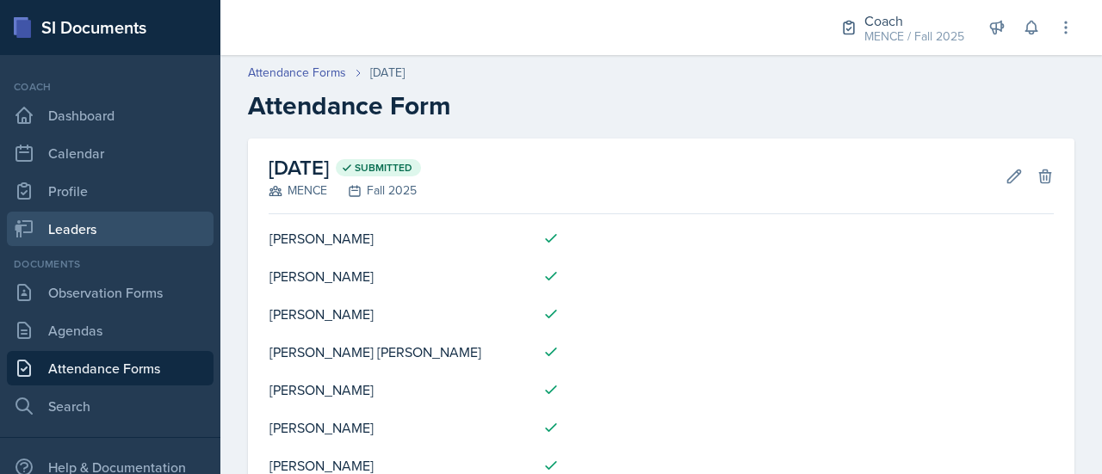
click at [90, 227] on link "Leaders" at bounding box center [110, 229] width 207 height 34
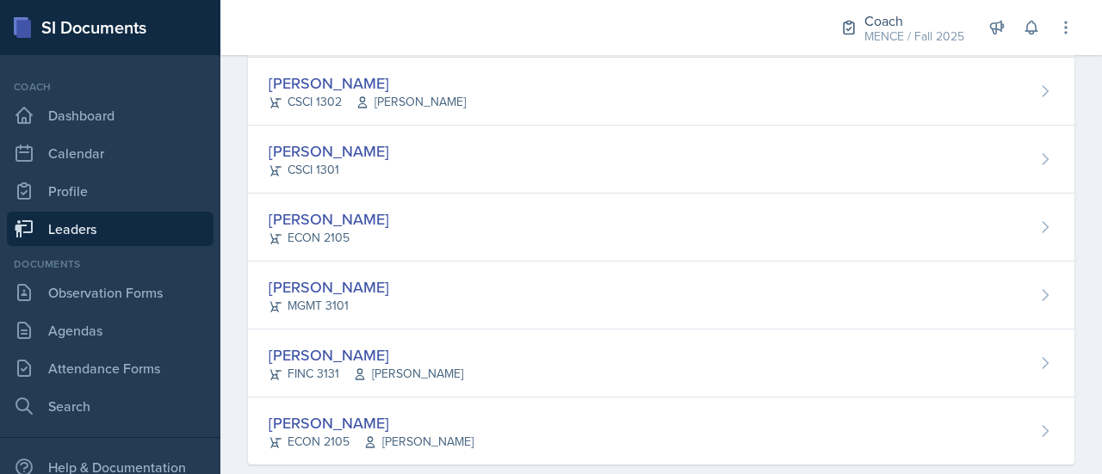
scroll to position [579, 0]
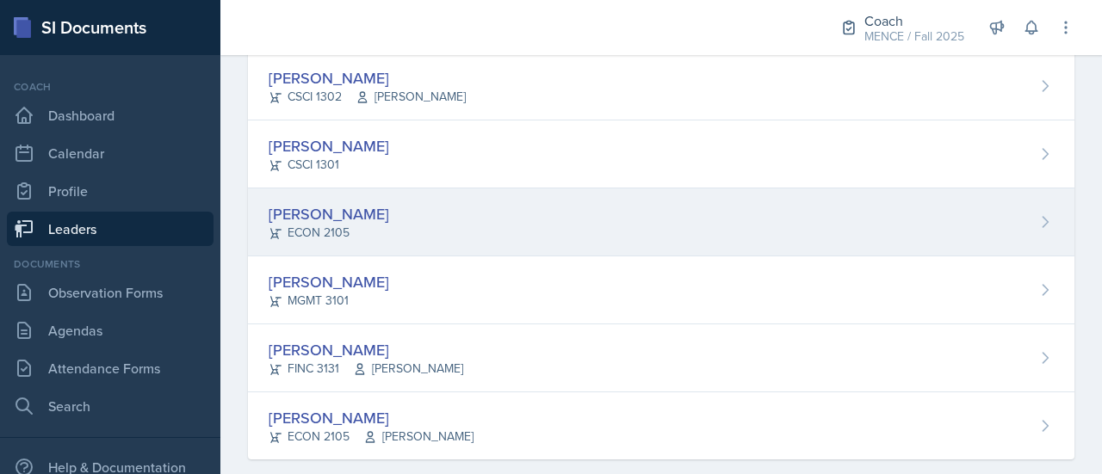
click at [344, 211] on div "[PERSON_NAME]" at bounding box center [329, 213] width 120 height 23
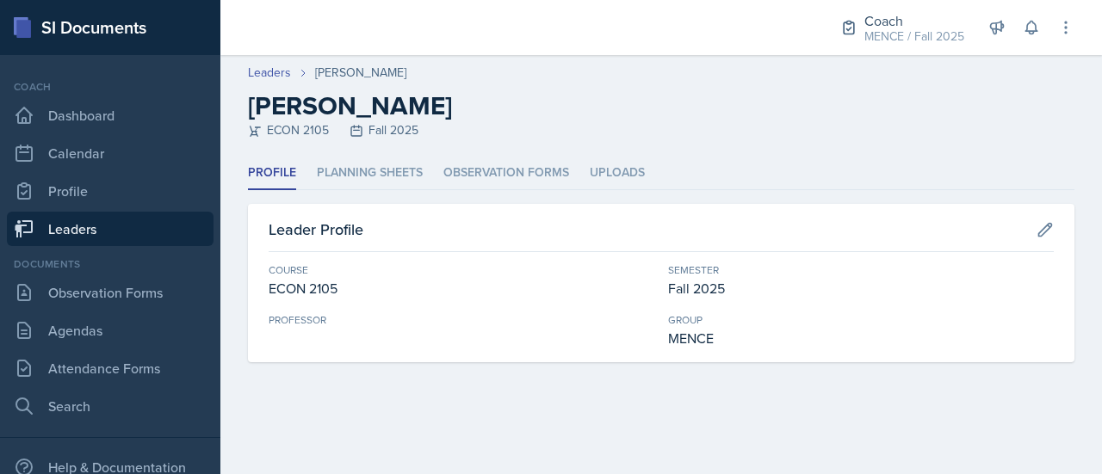
click at [391, 156] on header "Leaders [PERSON_NAME] [PERSON_NAME] ECON 2105 Fall 2025" at bounding box center [660, 106] width 881 height 102
click at [392, 164] on li "Planning Sheets" at bounding box center [370, 174] width 106 height 34
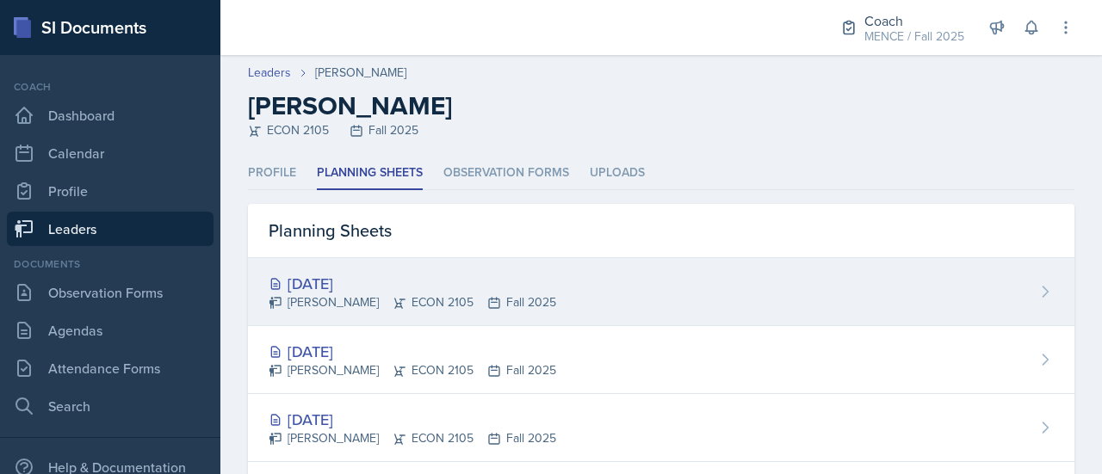
click at [355, 299] on div "[PERSON_NAME] ECON 2105 Fall 2025" at bounding box center [412, 302] width 287 height 18
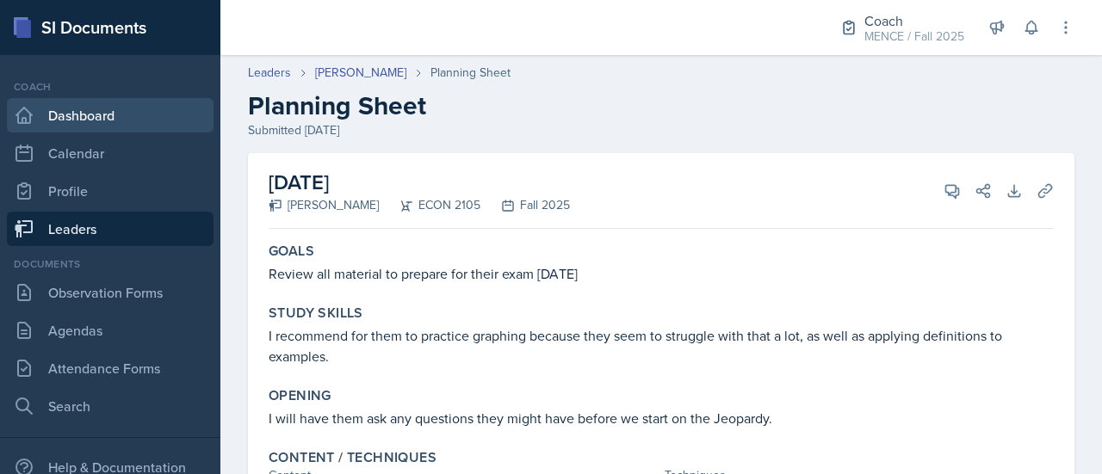
click at [115, 116] on link "Dashboard" at bounding box center [110, 115] width 207 height 34
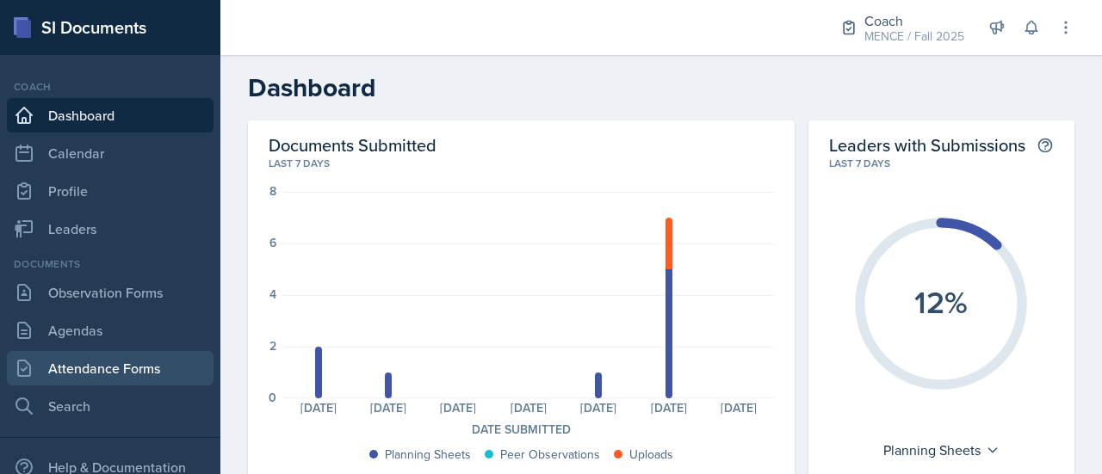
click at [131, 355] on link "Attendance Forms" at bounding box center [110, 368] width 207 height 34
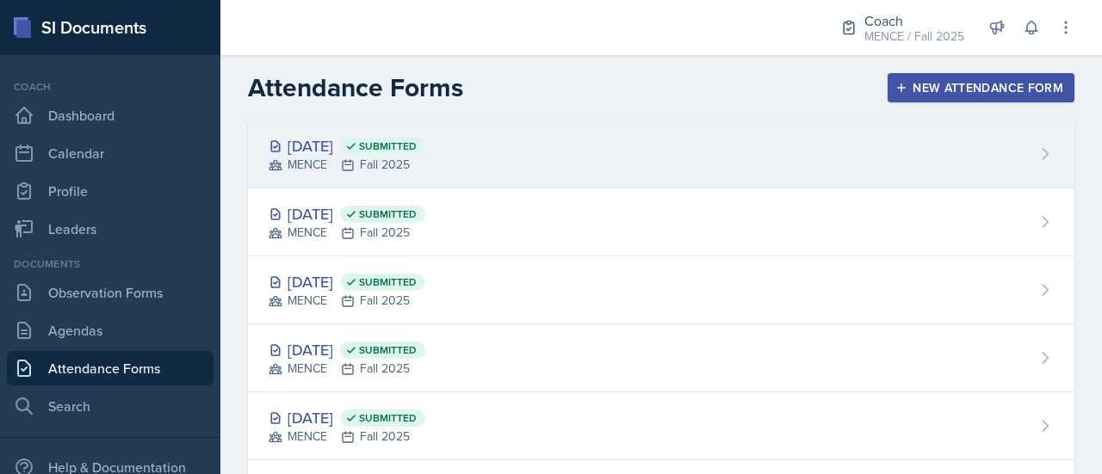
click at [495, 150] on div "[DATE] Submitted MENCE Fall 2025" at bounding box center [661, 154] width 826 height 68
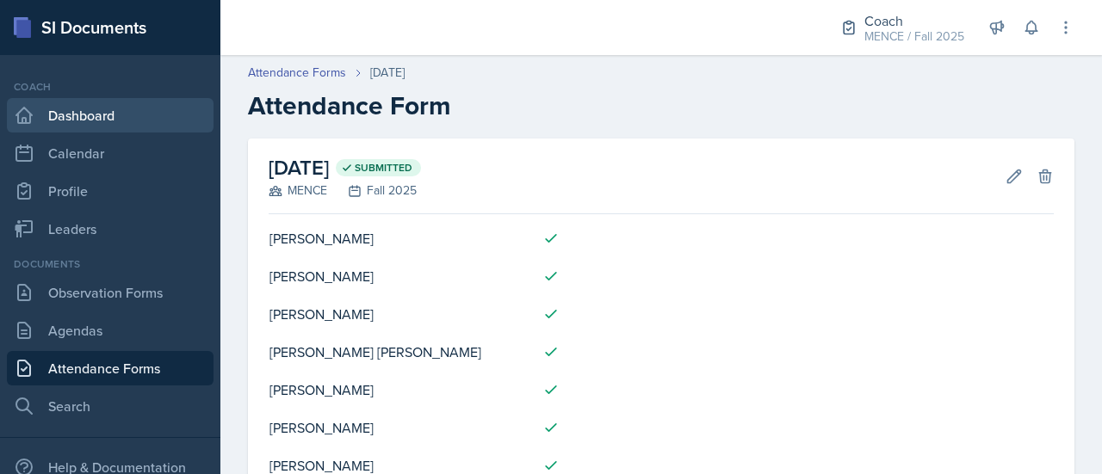
click at [84, 114] on link "Dashboard" at bounding box center [110, 115] width 207 height 34
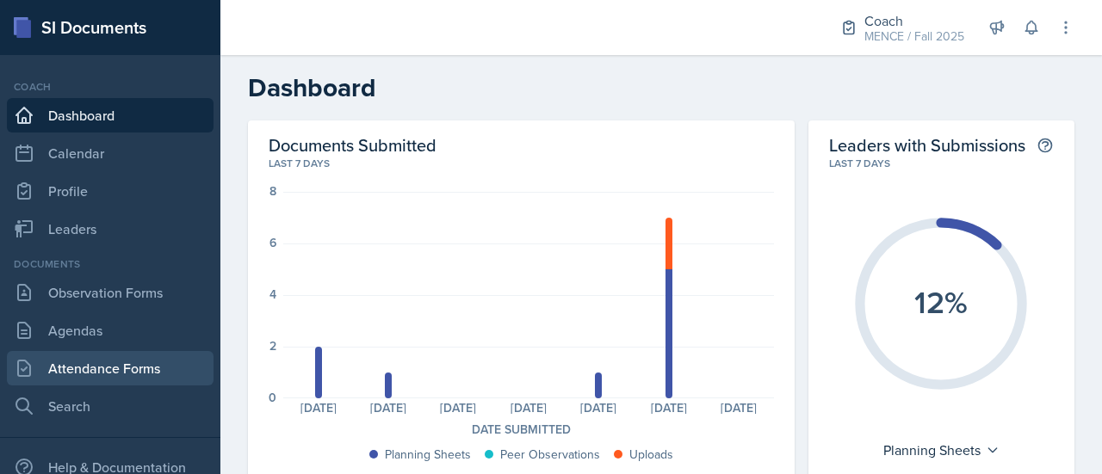
click at [81, 375] on link "Attendance Forms" at bounding box center [110, 368] width 207 height 34
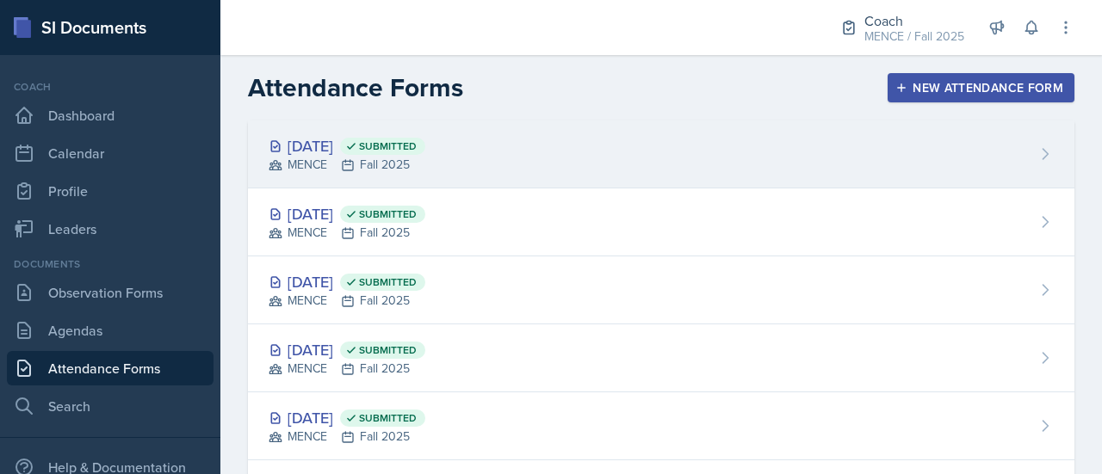
click at [425, 155] on div "[DATE] Submitted" at bounding box center [347, 145] width 157 height 23
